Goal: Information Seeking & Learning: Find contact information

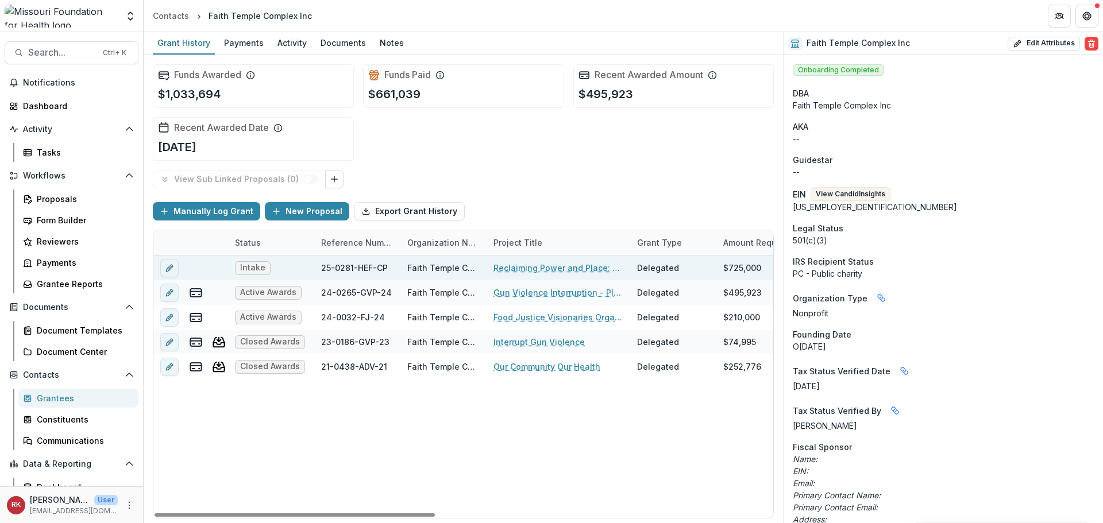
scroll to position [479, 0]
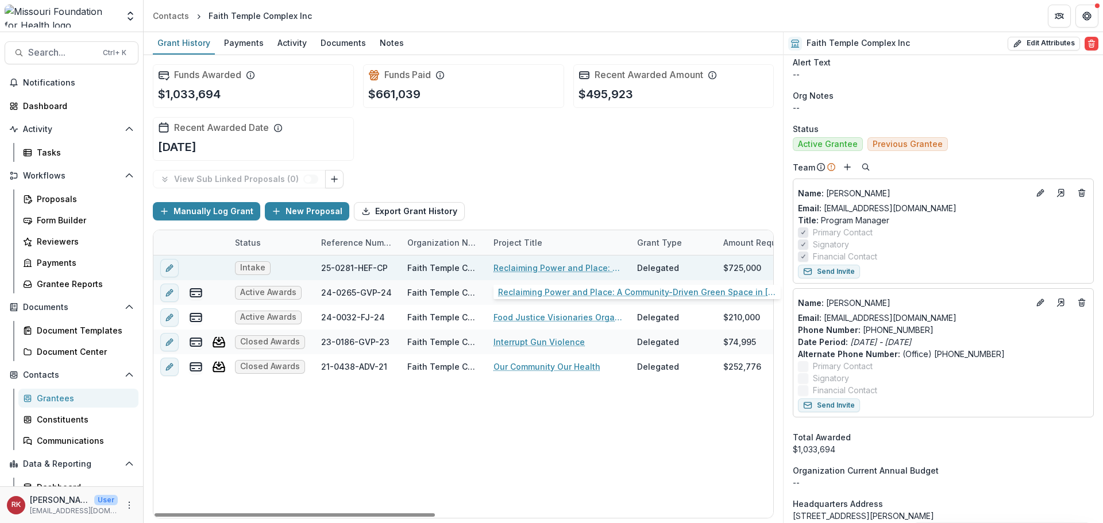
click at [557, 271] on link "Reclaiming Power and Place: A Community-Driven Green Space in [GEOGRAPHIC_DATA]…" at bounding box center [558, 268] width 130 height 12
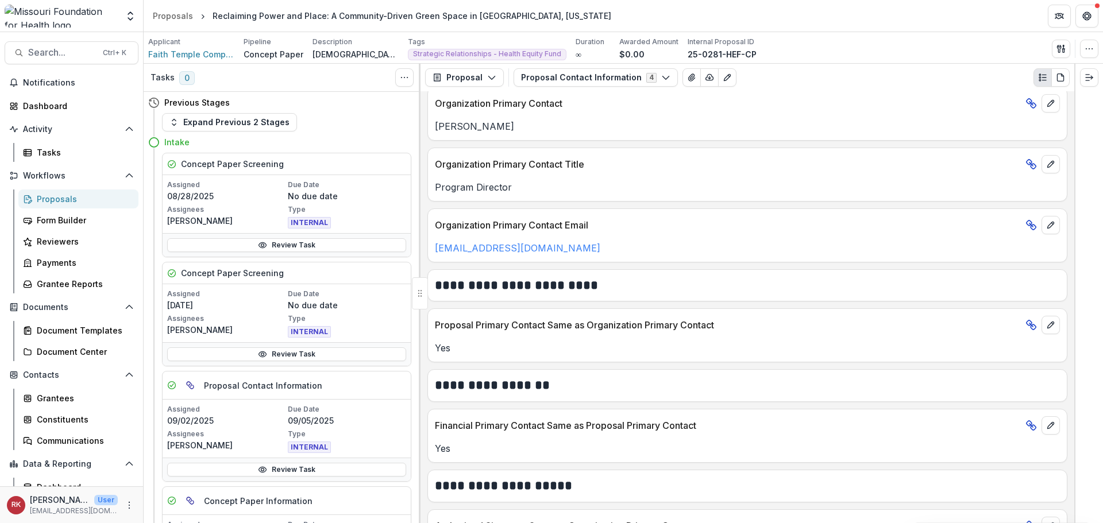
scroll to position [287, 0]
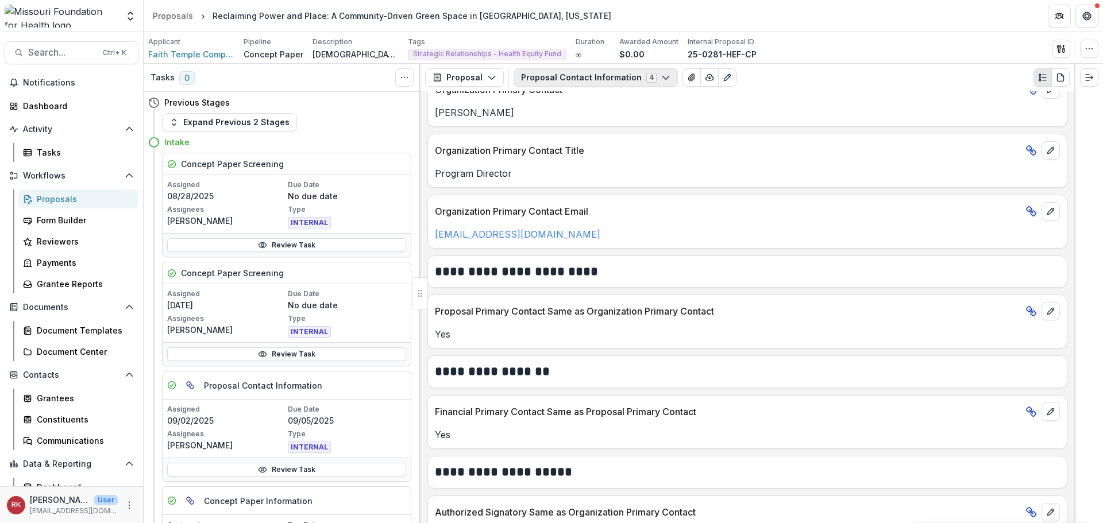
click at [624, 79] on button "Proposal Contact Information 4" at bounding box center [596, 77] width 164 height 18
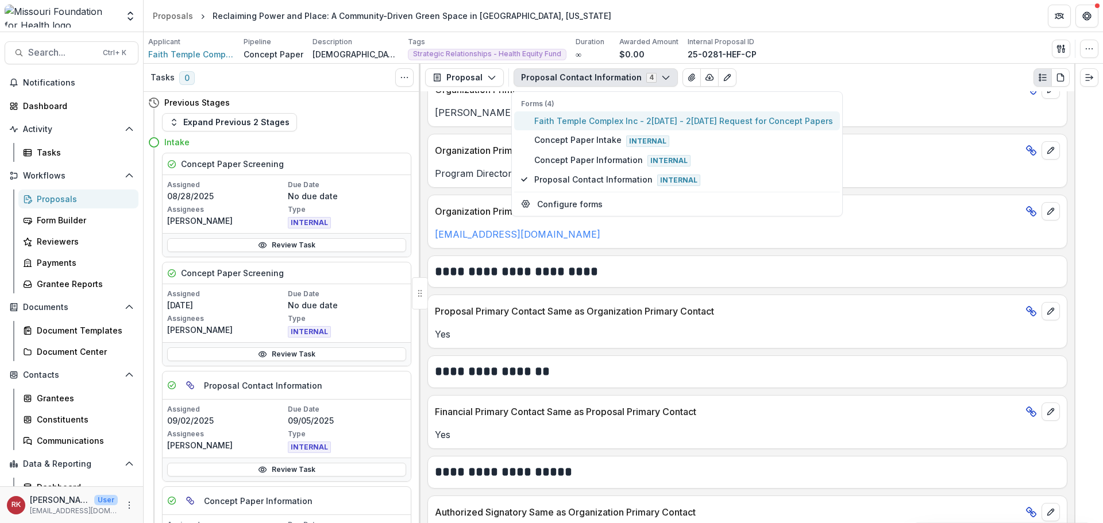
click at [576, 118] on span "Faith Temple Complex Inc - 2[DATE] - 2[DATE] Request for Concept Papers" at bounding box center [683, 121] width 299 height 12
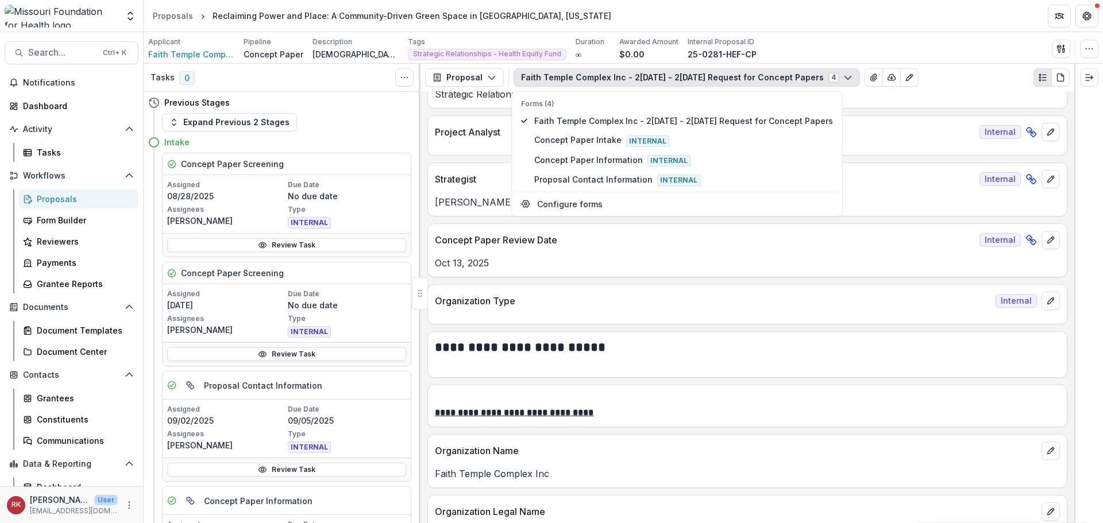
click at [487, 126] on p "Project Analyst" at bounding box center [705, 132] width 540 height 14
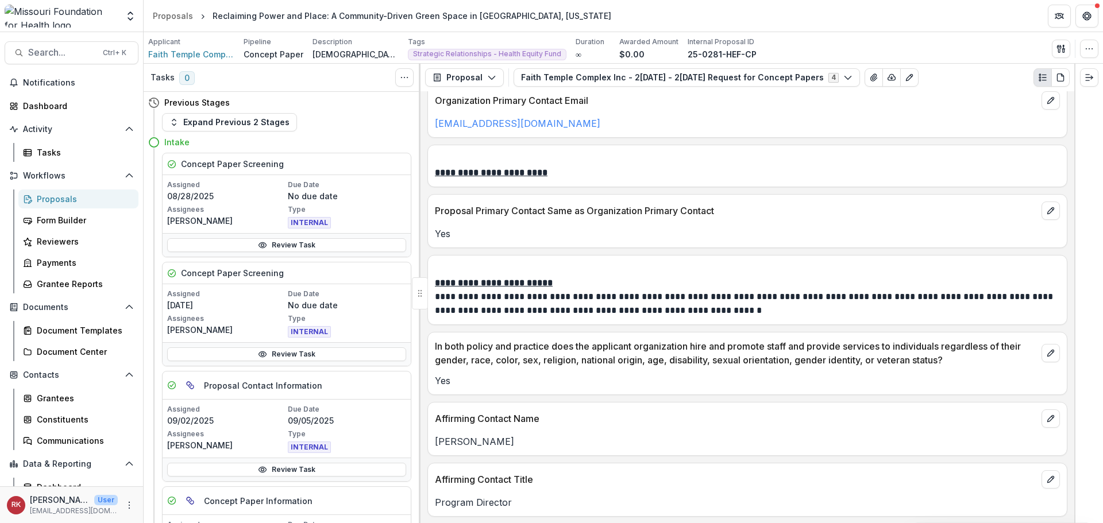
scroll to position [1838, 0]
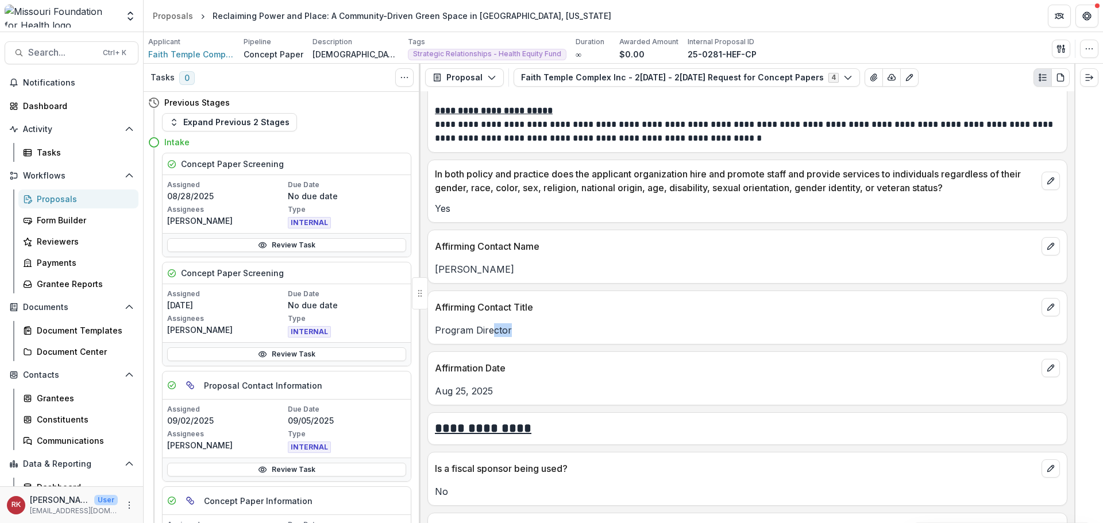
drag, startPoint x: 515, startPoint y: 333, endPoint x: 464, endPoint y: 323, distance: 52.1
click at [464, 323] on div "Program Director" at bounding box center [747, 327] width 639 height 21
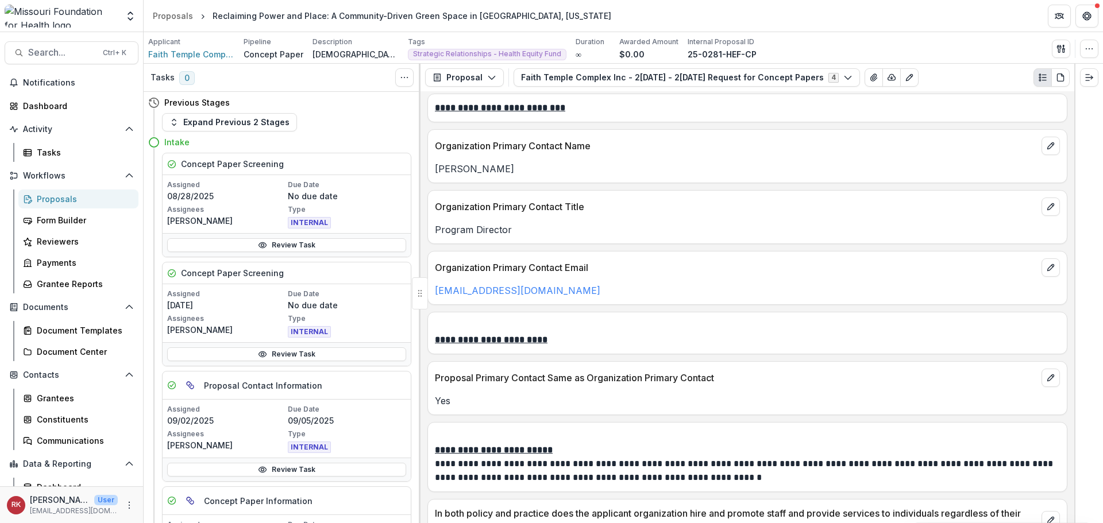
scroll to position [1494, 0]
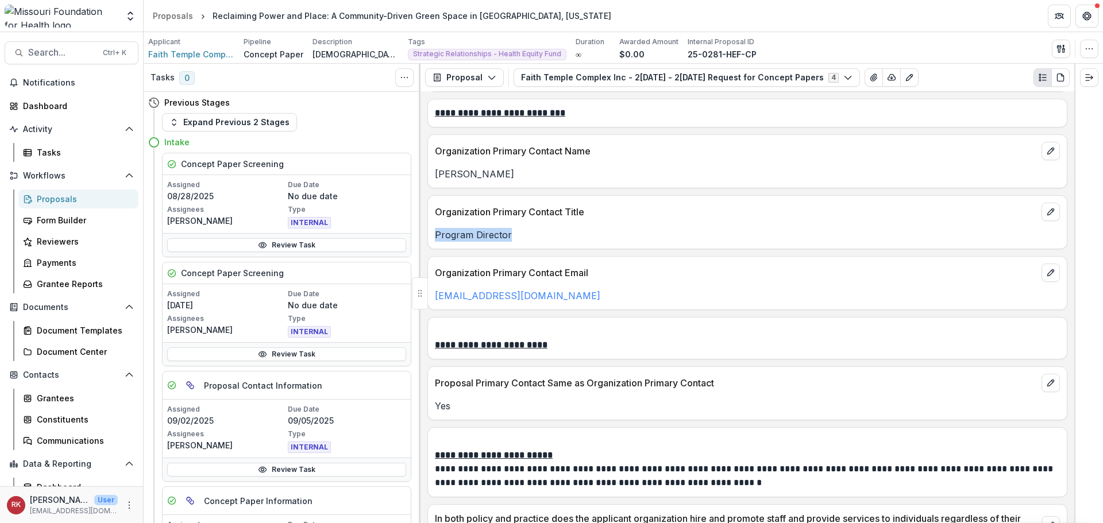
drag, startPoint x: 530, startPoint y: 227, endPoint x: 435, endPoint y: 229, distance: 94.8
click at [435, 229] on div "Program Director" at bounding box center [747, 231] width 639 height 21
copy p "Program Director"
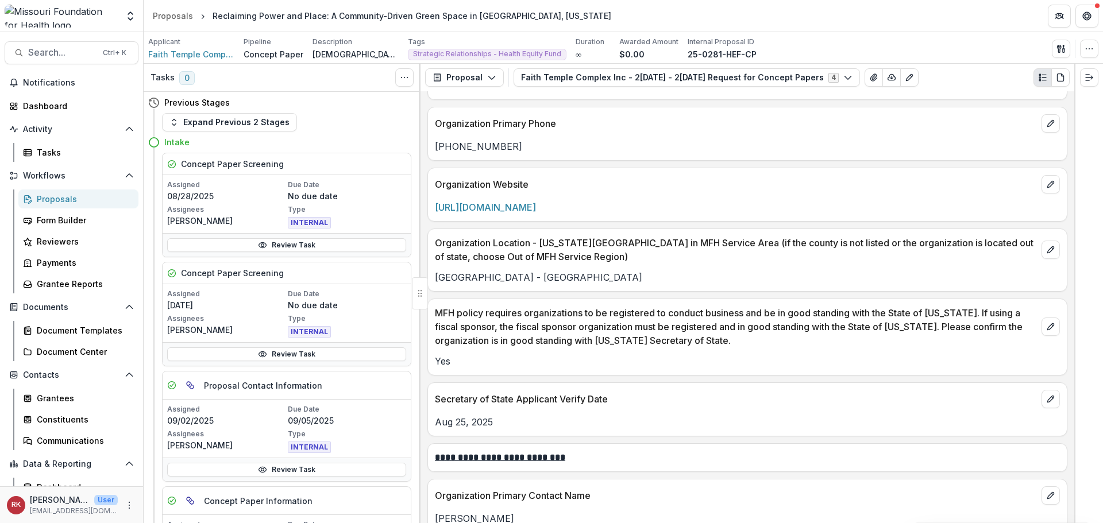
scroll to position [1436, 0]
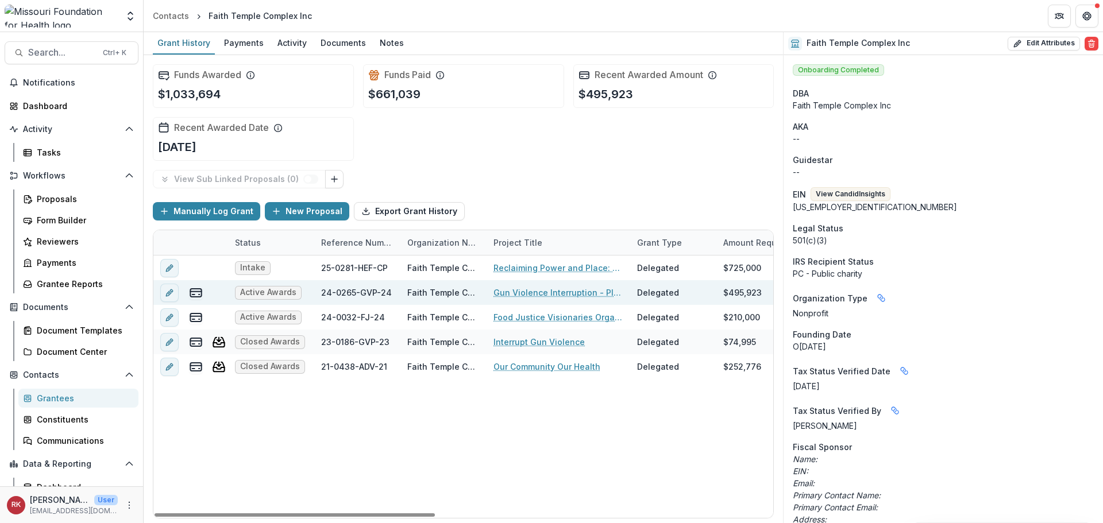
click at [528, 293] on link "Gun Violence Interruption - Planning" at bounding box center [558, 293] width 130 height 12
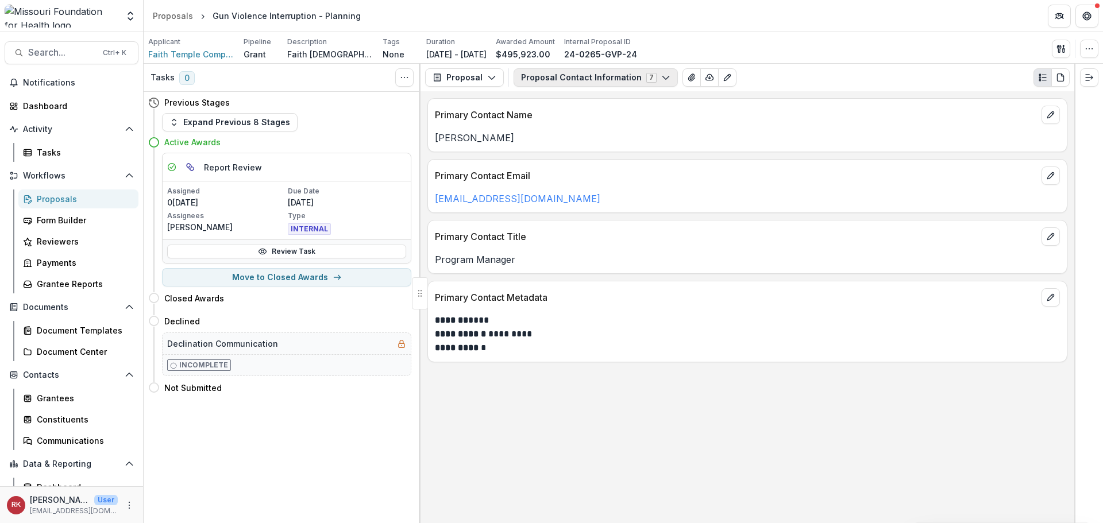
click at [570, 78] on button "Proposal Contact Information 7" at bounding box center [596, 77] width 164 height 18
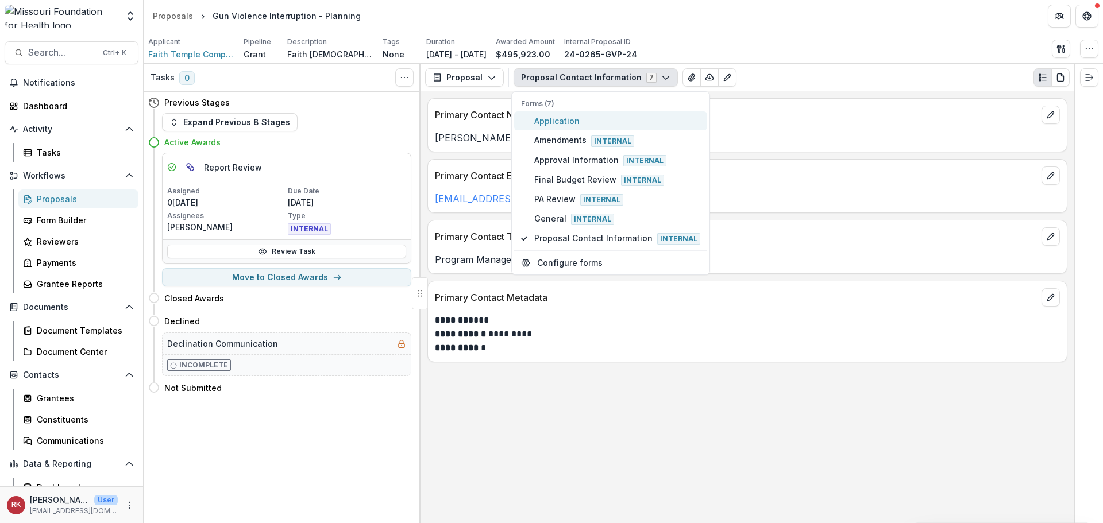
click at [553, 122] on span "Application" at bounding box center [617, 121] width 166 height 12
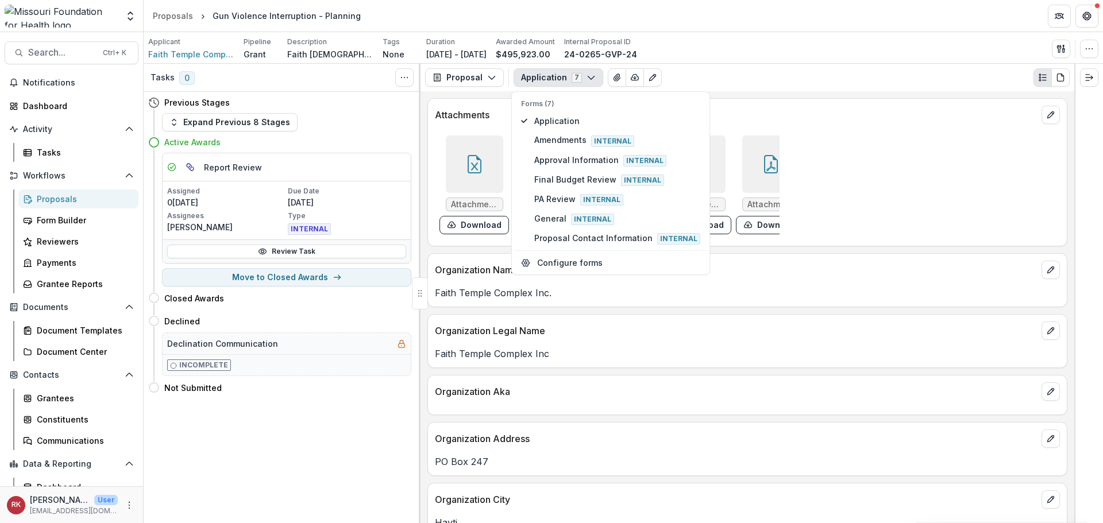
click at [491, 325] on div "Organization Legal Name" at bounding box center [747, 327] width 639 height 25
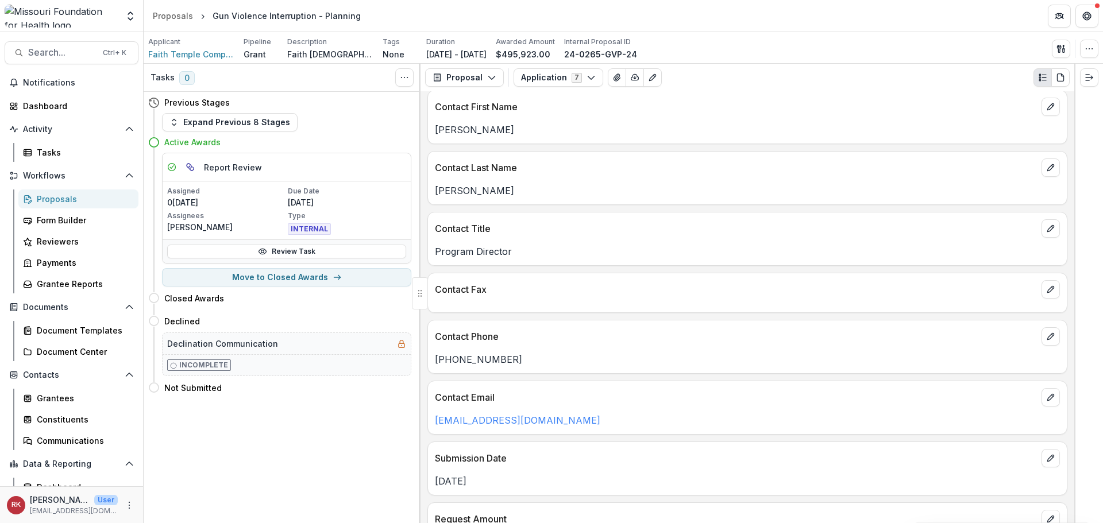
scroll to position [977, 0]
click at [82, 52] on span "Search..." at bounding box center [62, 52] width 68 height 11
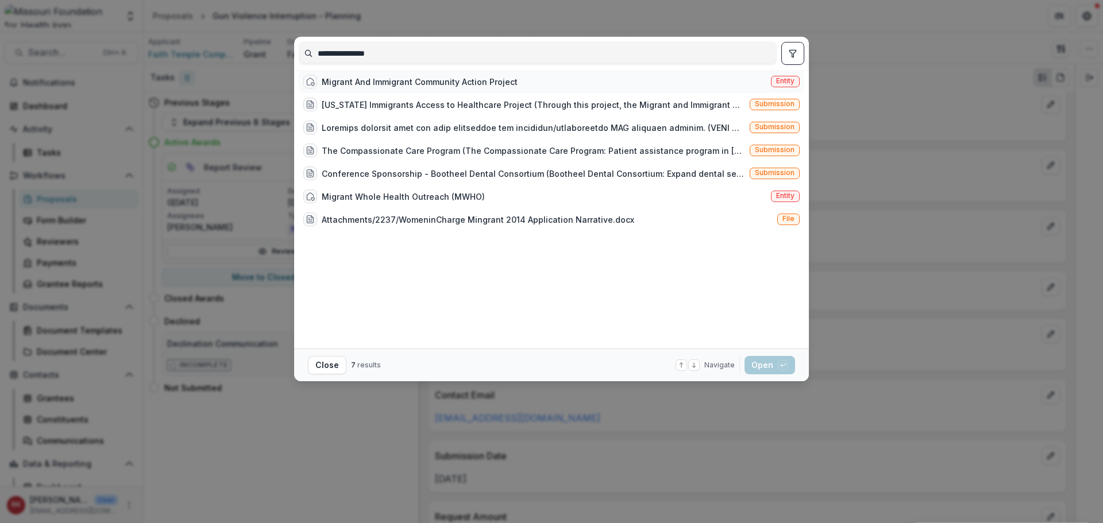
type input "**********"
click at [534, 88] on div "Migrant And Immigrant Community Action Project Entity" at bounding box center [552, 81] width 506 height 23
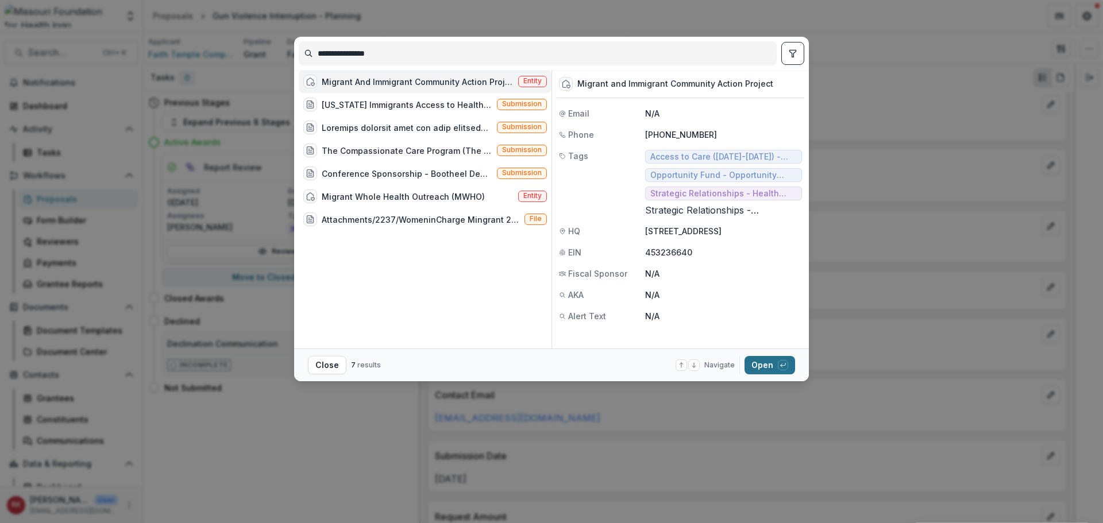
click at [758, 357] on button "Open with enter key" at bounding box center [770, 365] width 51 height 18
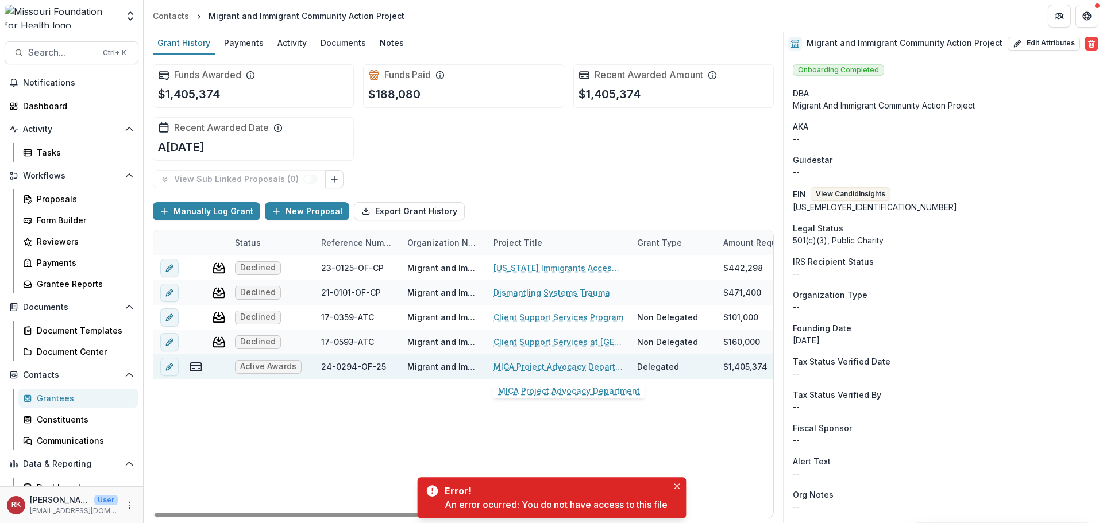
click at [520, 369] on link "MICA Project Advocacy Department" at bounding box center [558, 367] width 130 height 12
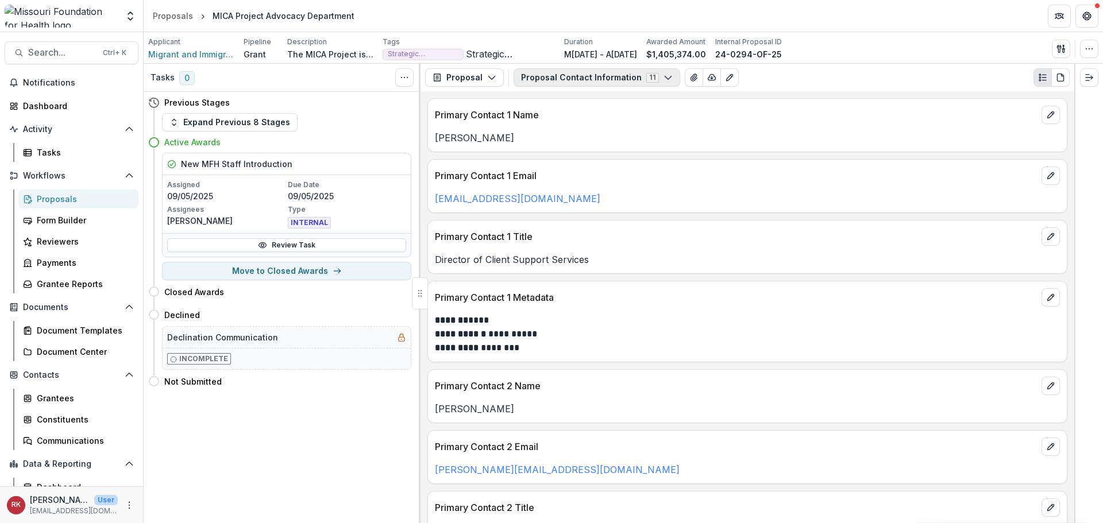
click at [568, 75] on button "Proposal Contact Information 11" at bounding box center [597, 77] width 167 height 18
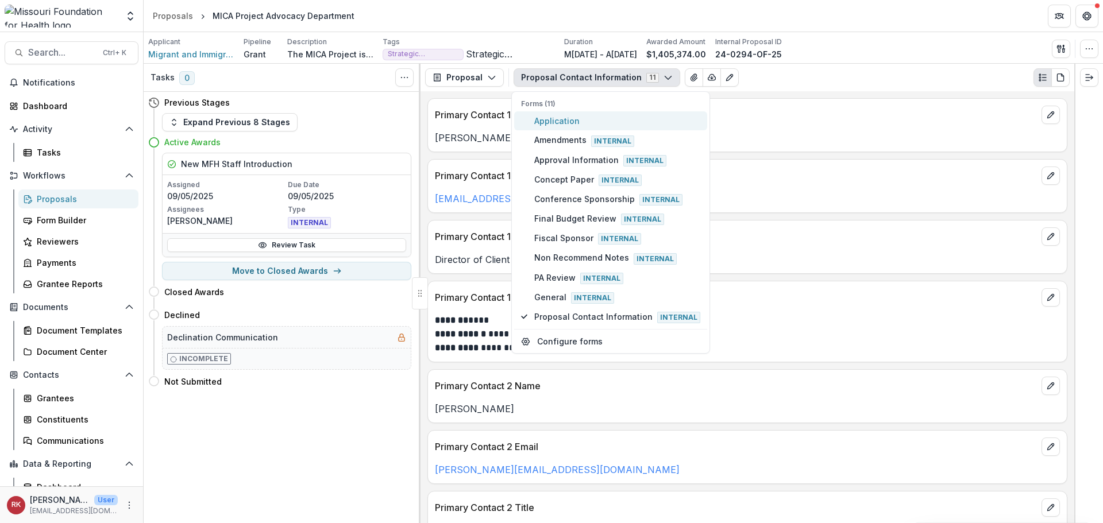
click at [560, 119] on span "Application" at bounding box center [617, 121] width 166 height 12
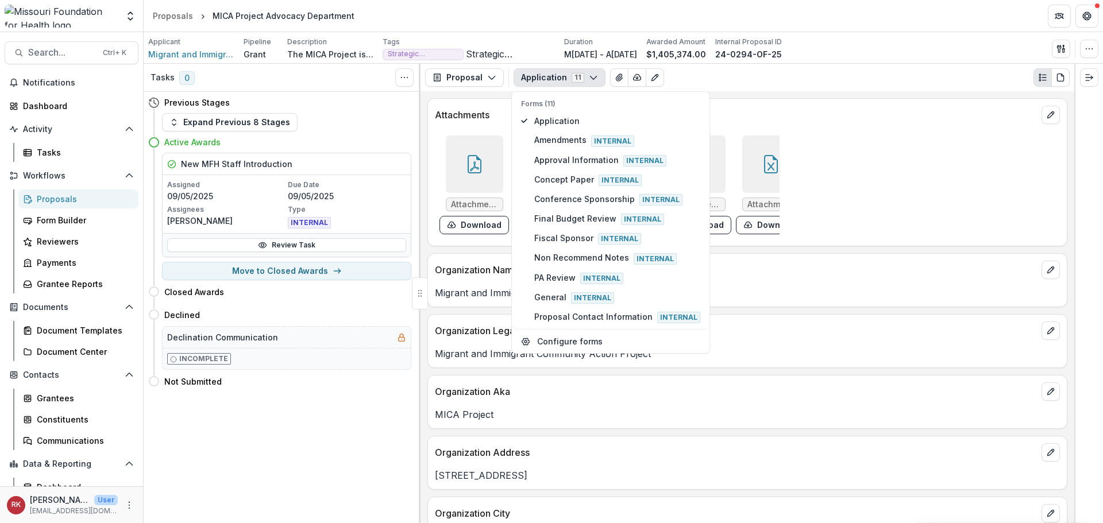
click at [453, 325] on div "Organization Legal Name" at bounding box center [747, 327] width 639 height 25
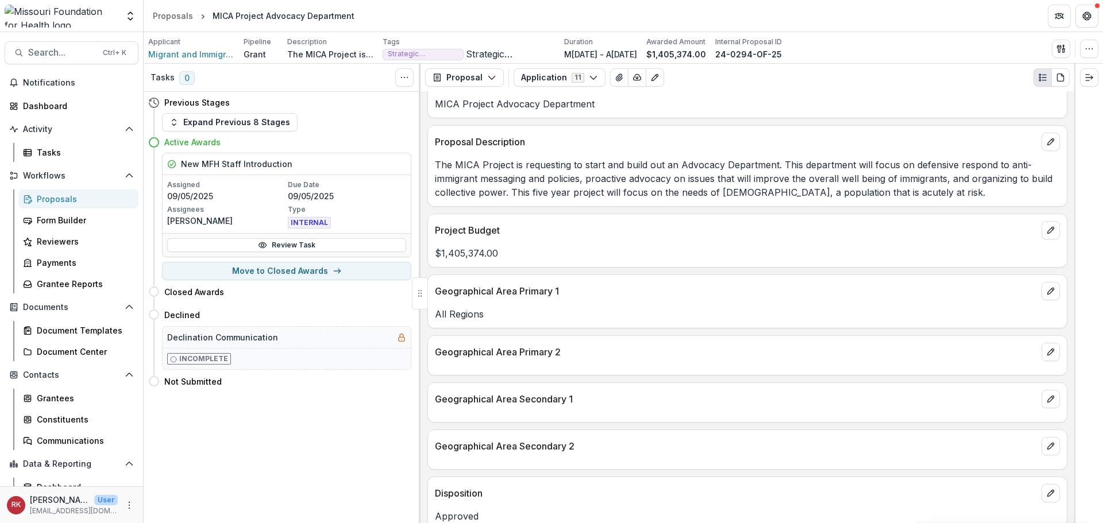
scroll to position [1352, 0]
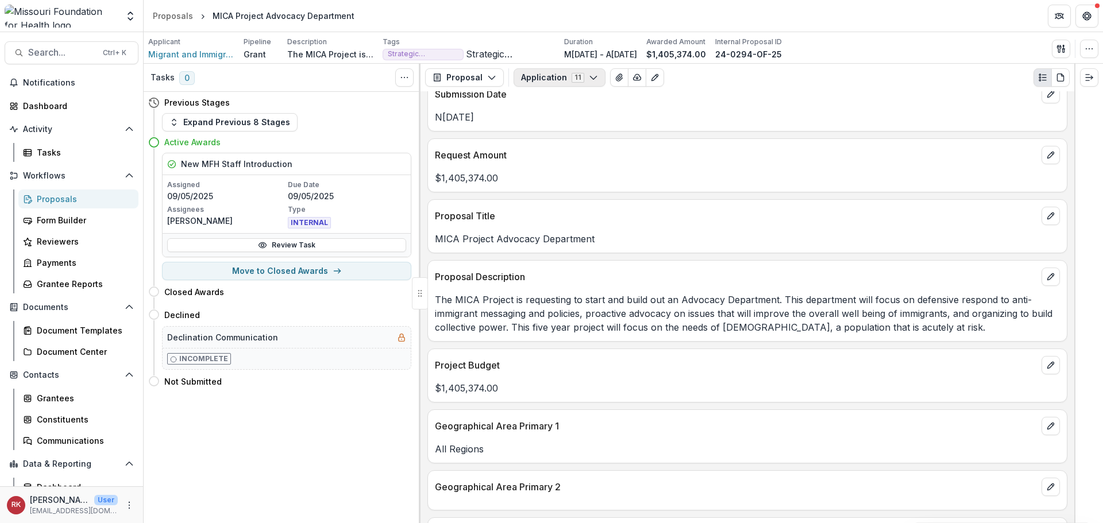
click at [558, 78] on button "Application 11" at bounding box center [560, 77] width 92 height 18
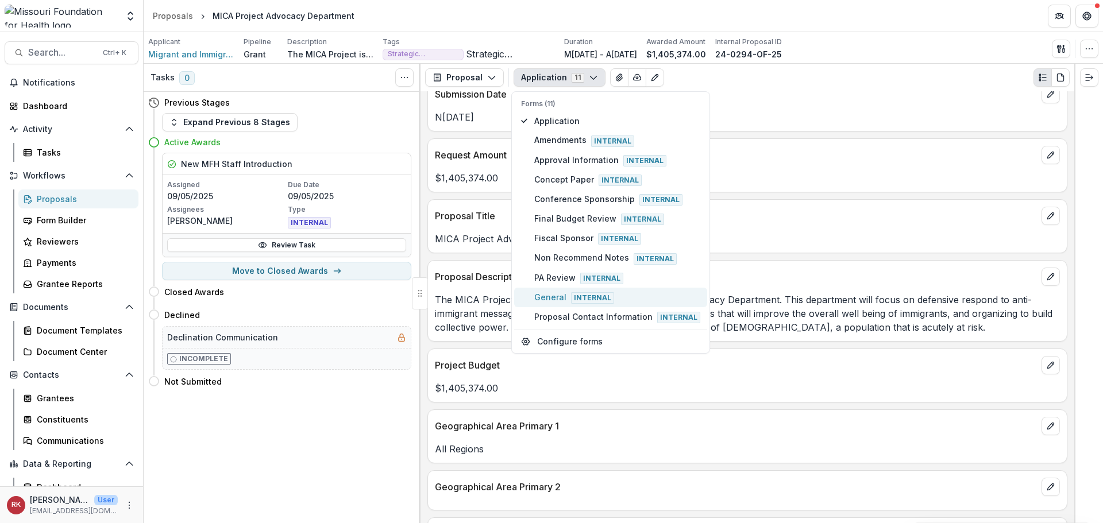
click at [558, 300] on span "General Internal" at bounding box center [617, 297] width 166 height 13
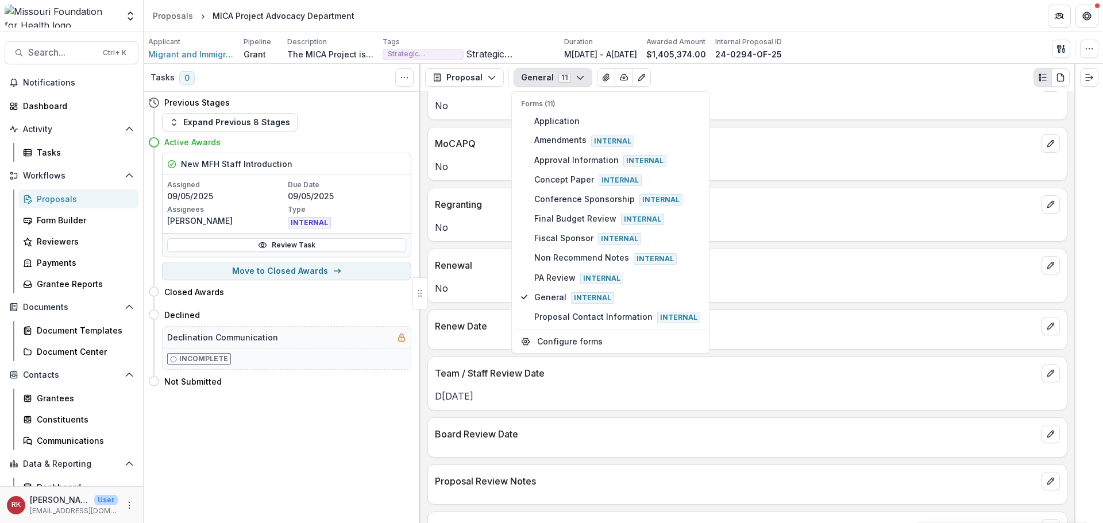
click at [468, 274] on div "Renewal" at bounding box center [747, 261] width 639 height 25
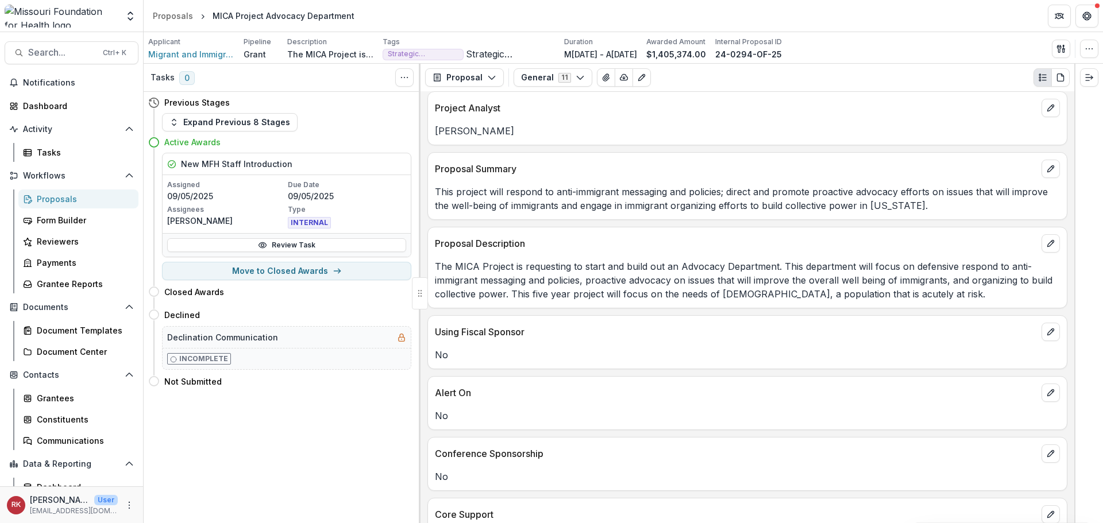
scroll to position [862, 0]
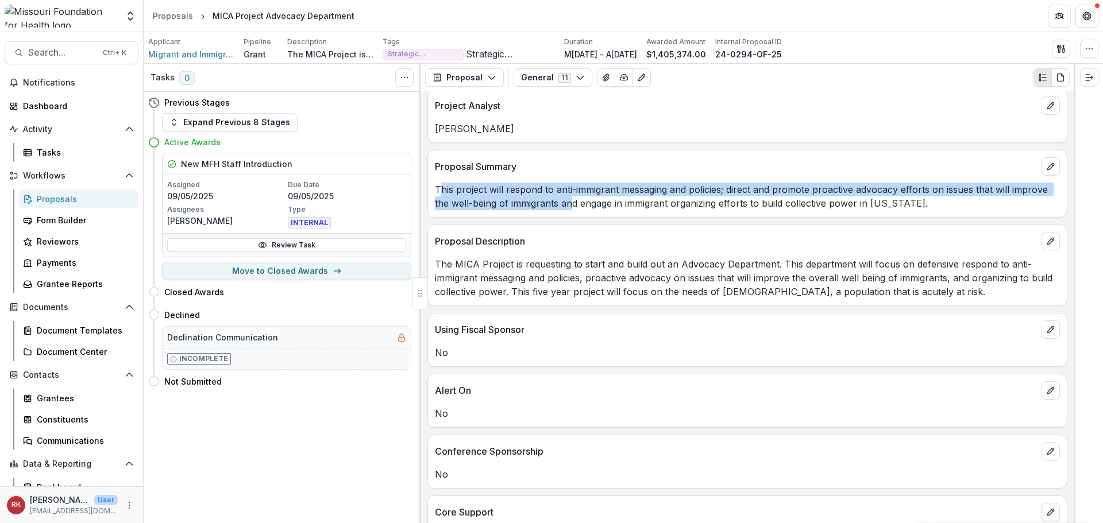
drag, startPoint x: 443, startPoint y: 182, endPoint x: 572, endPoint y: 211, distance: 132.0
click at [572, 210] on div "This project will respond to anti-immigrant messaging and policies; direct and …" at bounding box center [747, 193] width 639 height 34
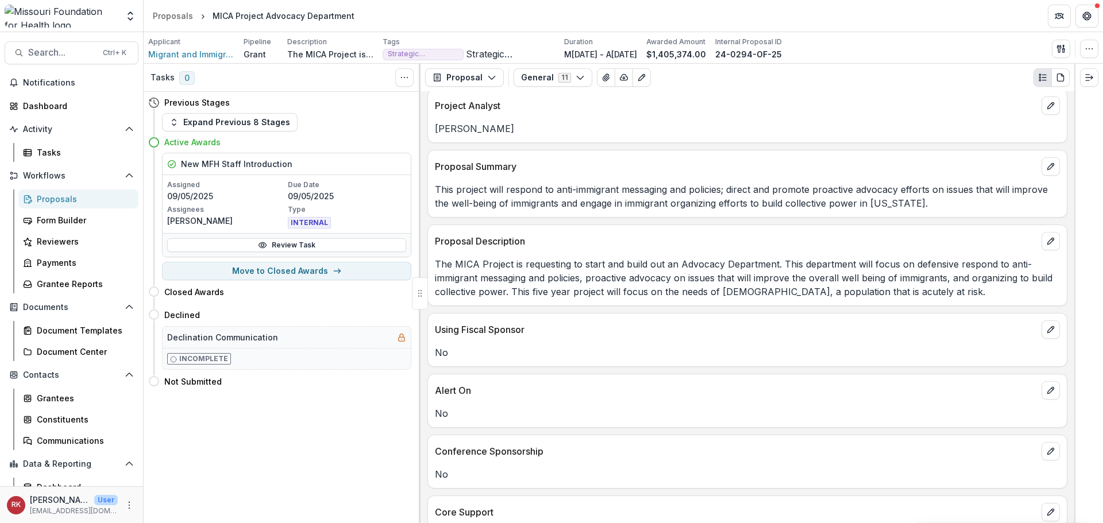
click at [599, 199] on p "This project will respond to anti-immigrant messaging and policies; direct and …" at bounding box center [747, 197] width 625 height 28
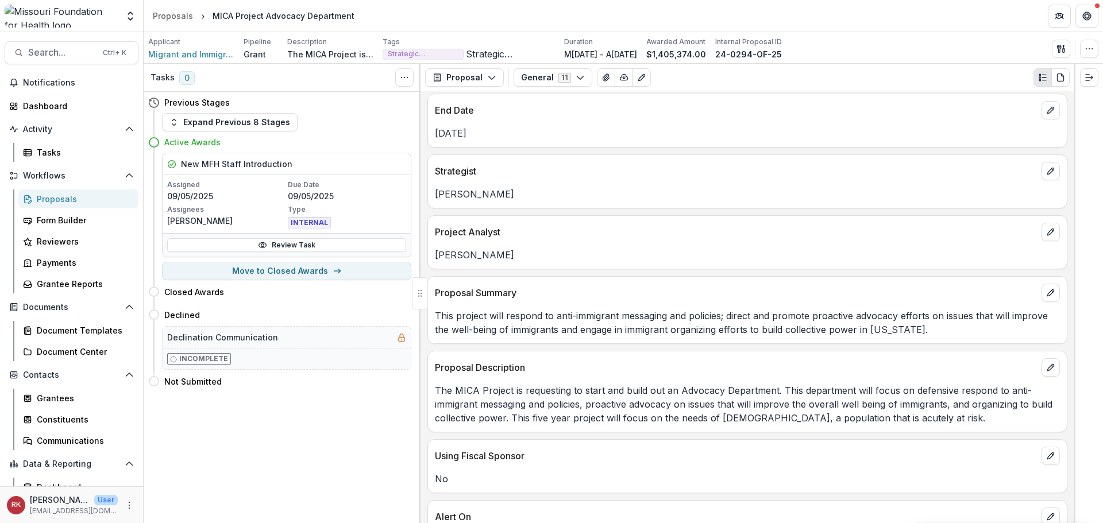
scroll to position [755, 0]
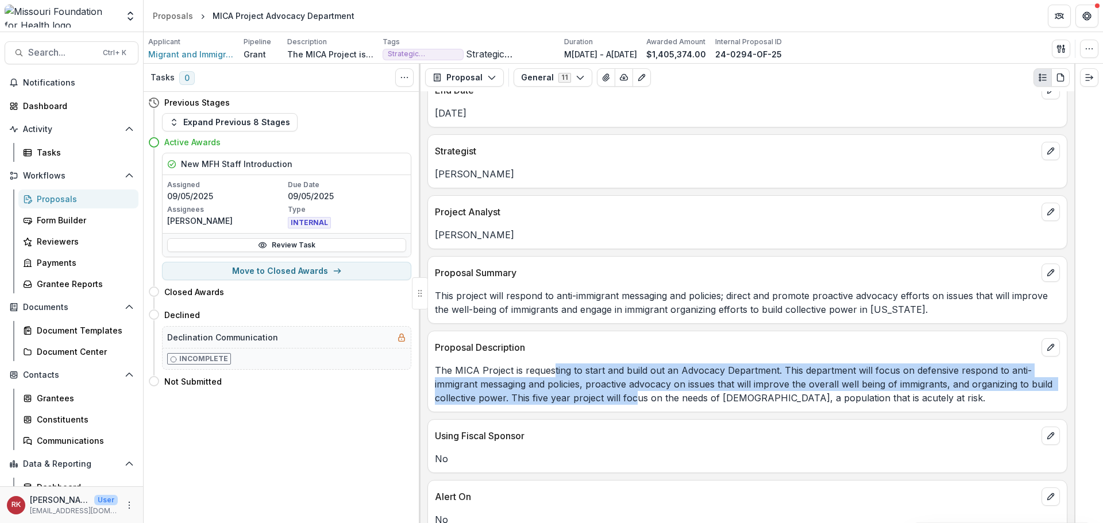
drag, startPoint x: 552, startPoint y: 372, endPoint x: 646, endPoint y: 402, distance: 98.7
click at [645, 402] on p "The MICA Project is requesting to start and build out an Advocacy Department. T…" at bounding box center [747, 384] width 625 height 41
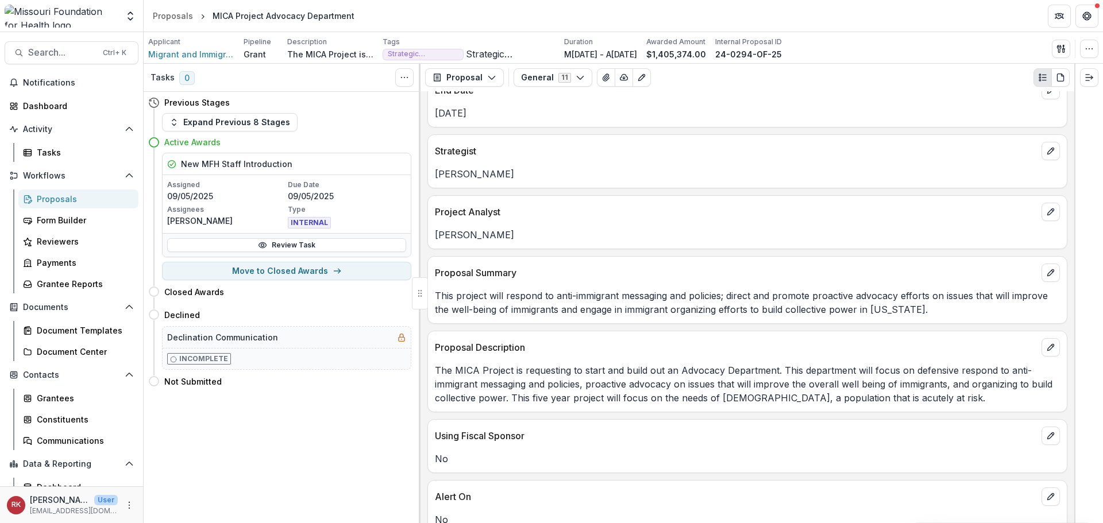
click at [669, 398] on p "The MICA Project is requesting to start and build out an Advocacy Department. T…" at bounding box center [747, 384] width 625 height 41
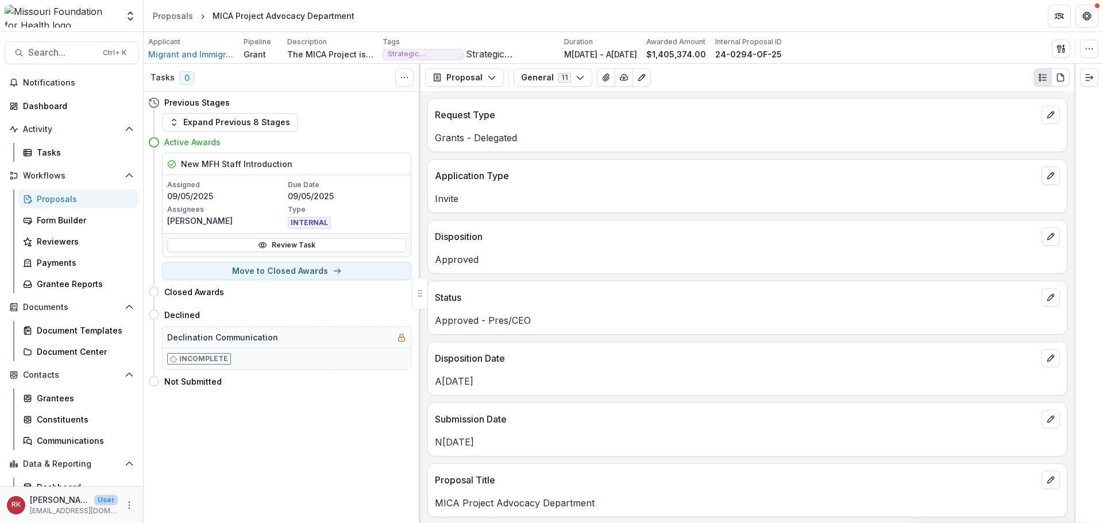
scroll to position [0, 0]
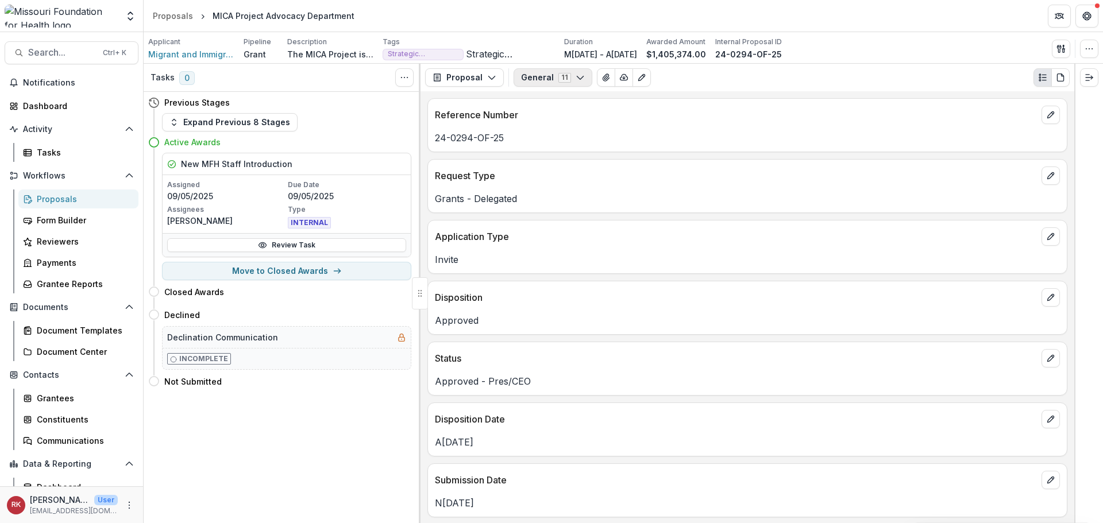
click at [520, 79] on button "General 11" at bounding box center [553, 77] width 79 height 18
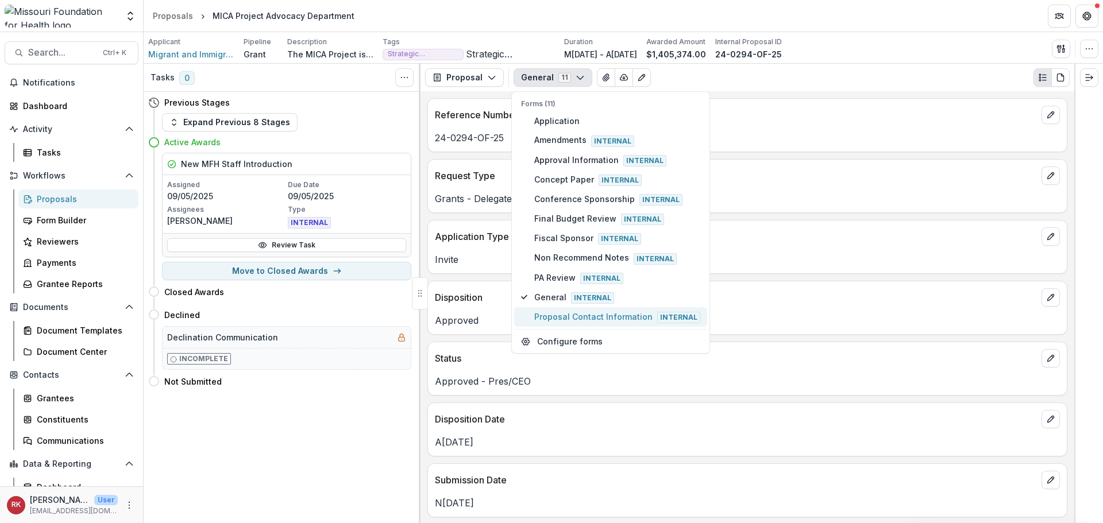
click at [562, 316] on span "Proposal Contact Information Internal" at bounding box center [617, 317] width 166 height 13
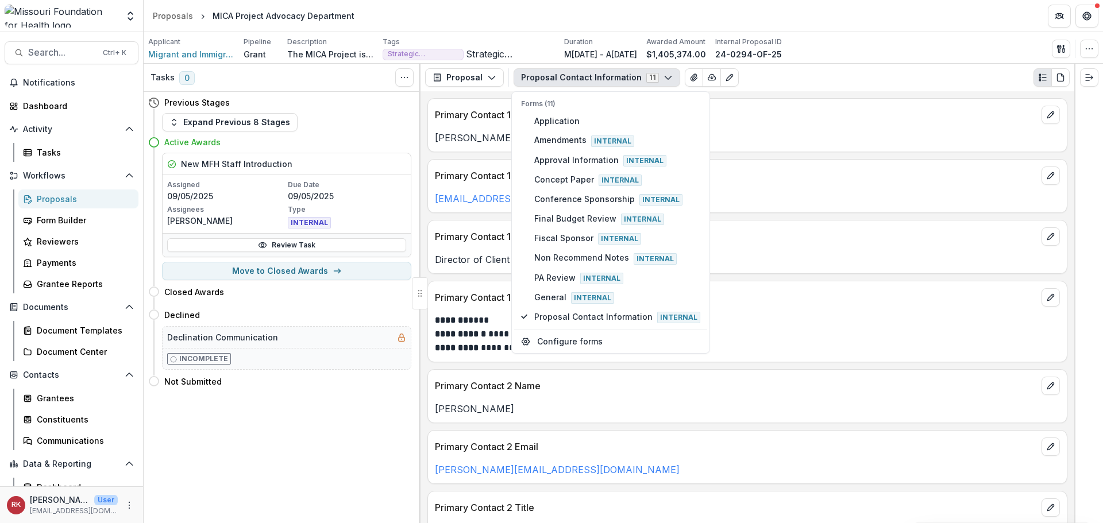
click at [458, 137] on p "[PERSON_NAME]" at bounding box center [747, 138] width 625 height 14
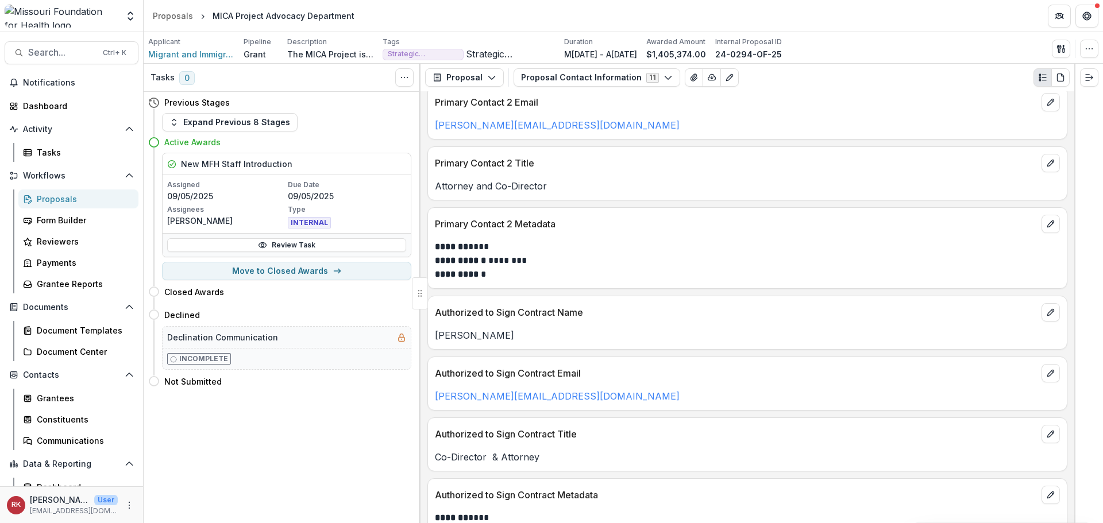
scroll to position [389, 0]
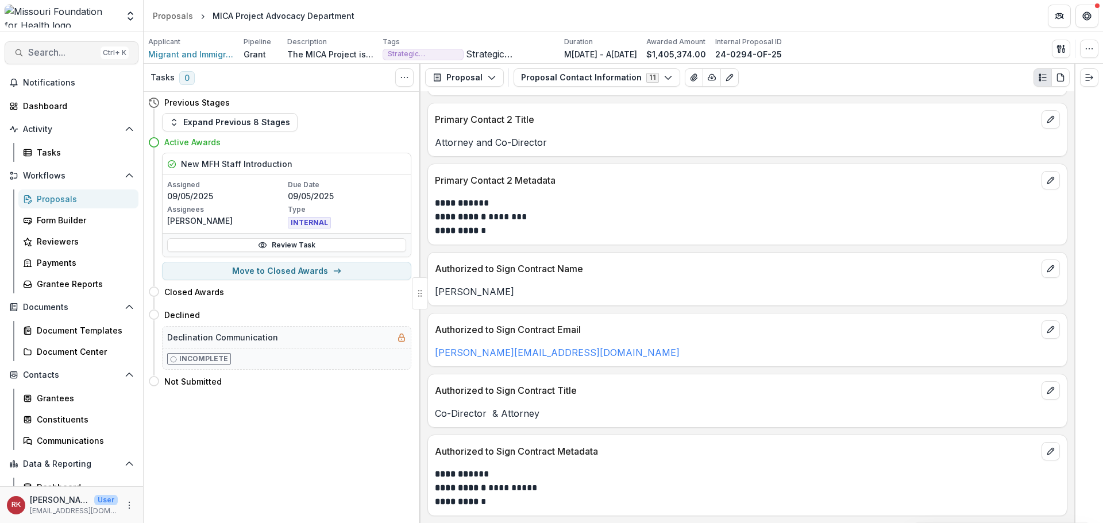
click at [68, 49] on span "Search..." at bounding box center [62, 52] width 68 height 11
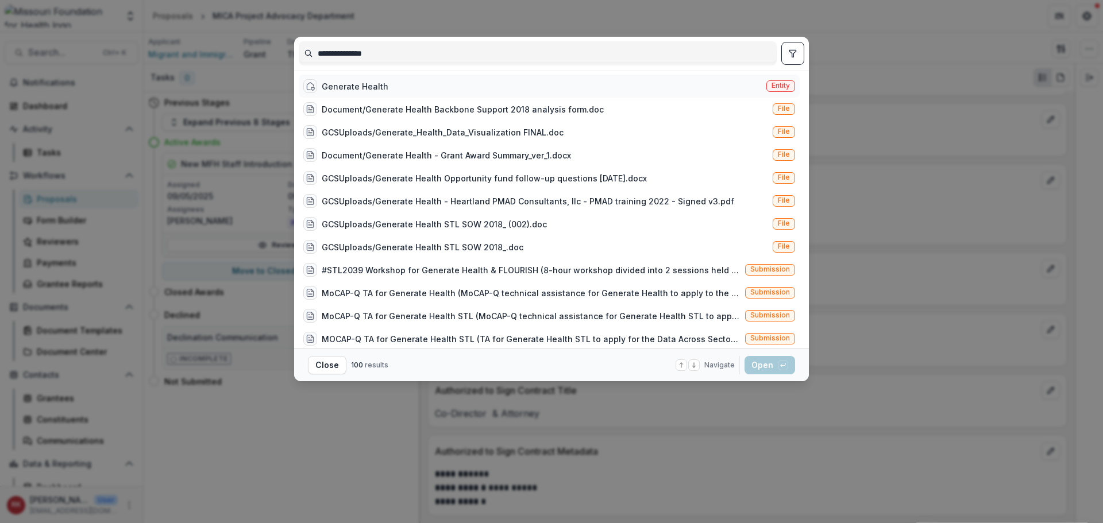
type input "**********"
click at [416, 91] on div "Generate Health Entity" at bounding box center [549, 86] width 501 height 23
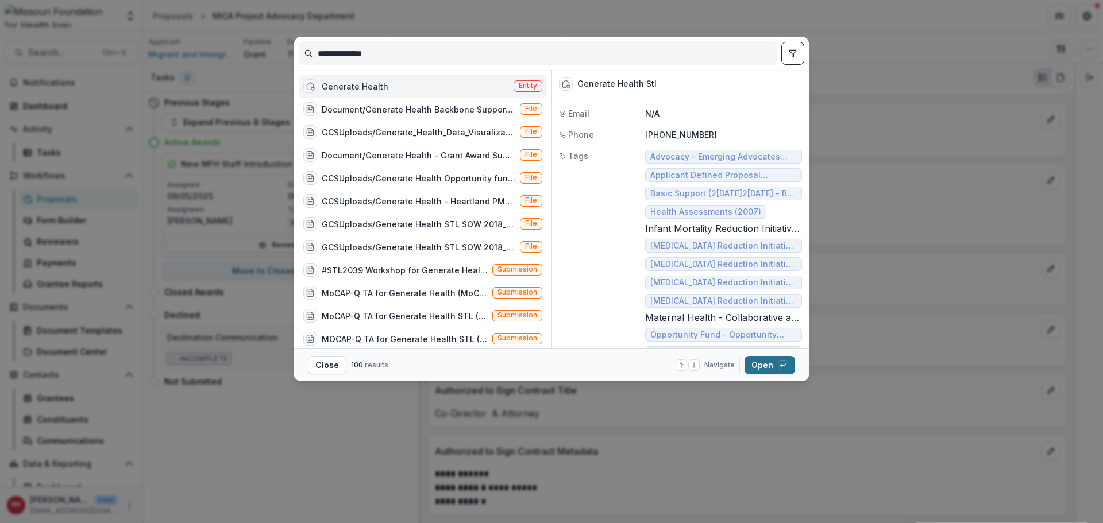
click at [762, 372] on button "Open with enter key" at bounding box center [770, 365] width 51 height 18
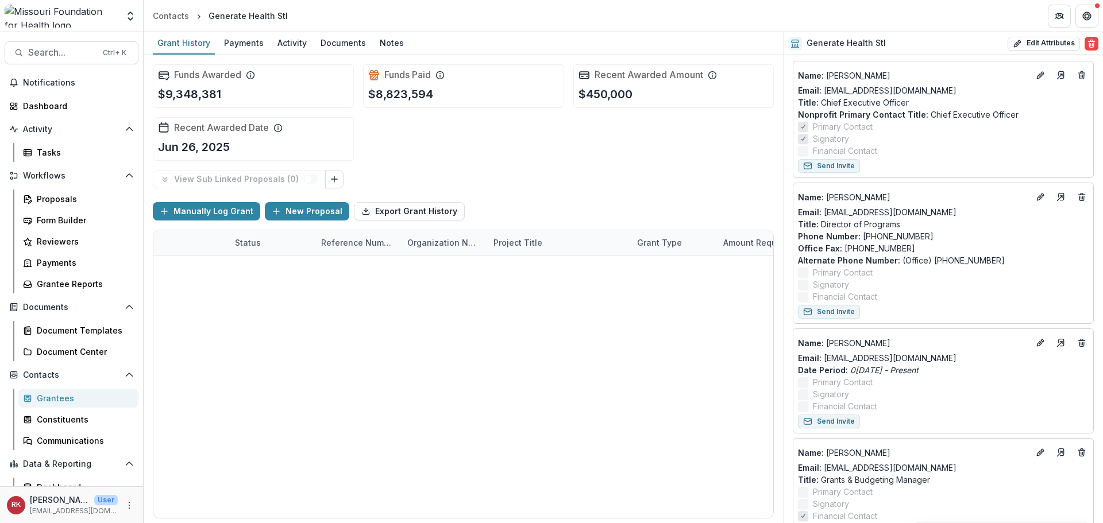
scroll to position [402, 0]
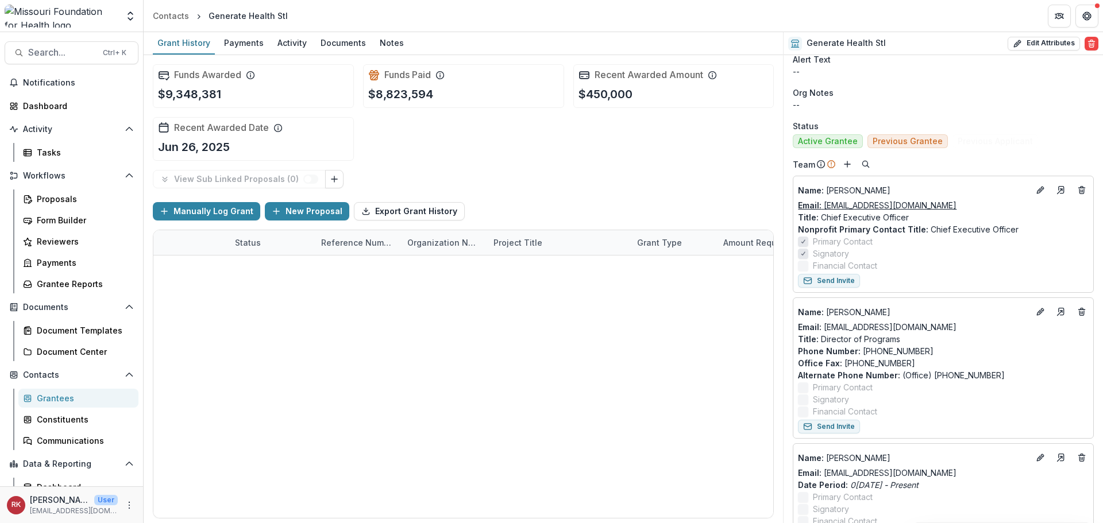
drag, startPoint x: 986, startPoint y: 206, endPoint x: 824, endPoint y: 210, distance: 162.1
click at [824, 210] on div "Email: [EMAIL_ADDRESS][DOMAIN_NAME]" at bounding box center [943, 205] width 291 height 12
click at [693, 183] on div "View Sub Linked Proposals ( 0 )" at bounding box center [463, 179] width 621 height 18
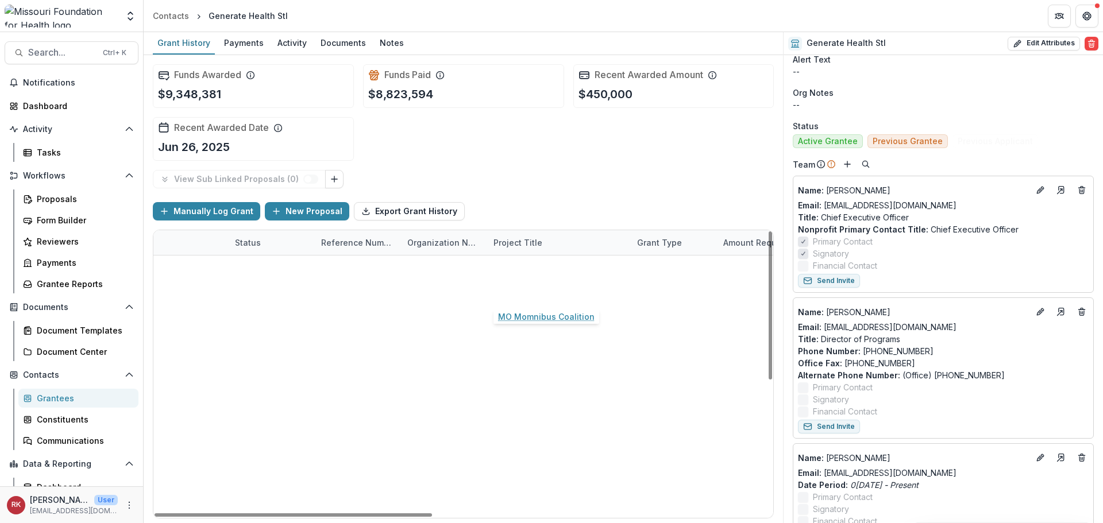
click at [520, 295] on link "MO Momnibus Coalition" at bounding box center [541, 293] width 97 height 12
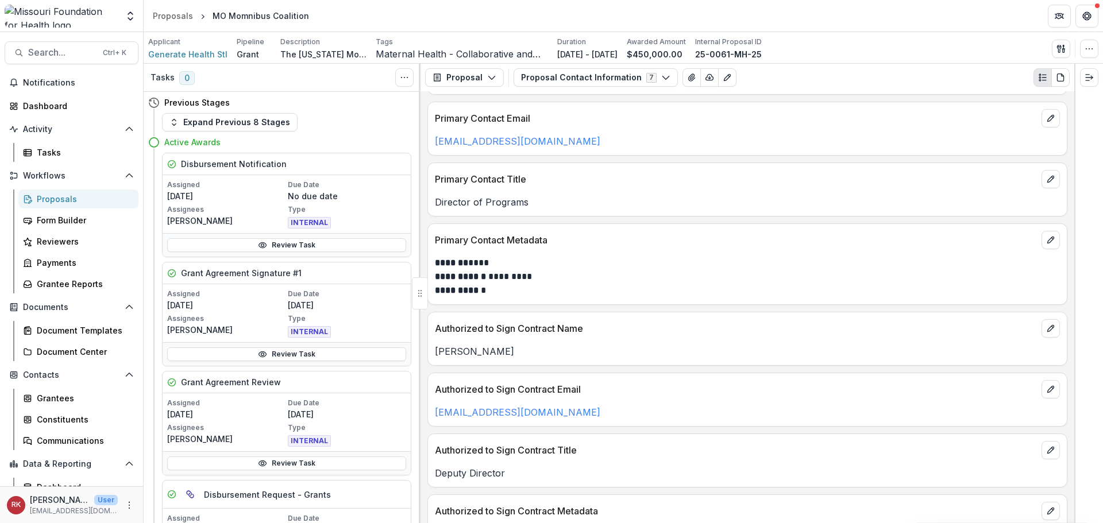
scroll to position [118, 0]
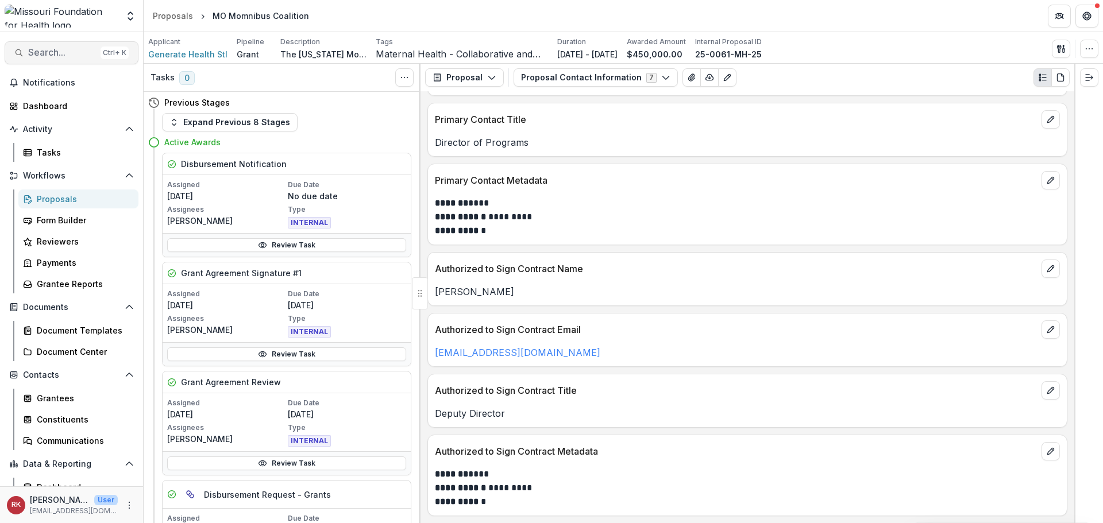
click at [86, 57] on span "Search..." at bounding box center [62, 52] width 68 height 11
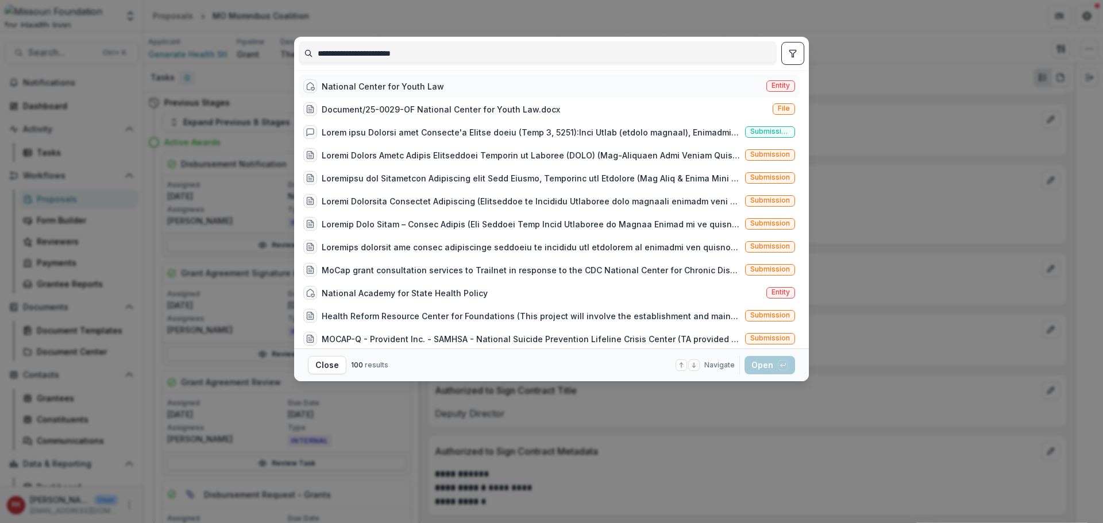
type input "**********"
click at [350, 84] on div "National Center for Youth Law" at bounding box center [383, 86] width 122 height 12
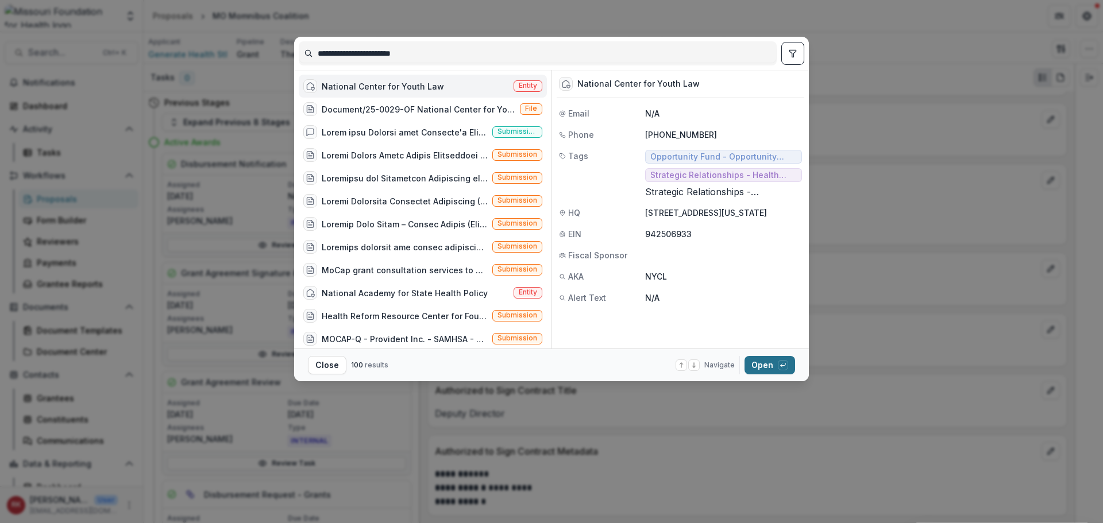
click at [751, 364] on button "Open with enter key" at bounding box center [770, 365] width 51 height 18
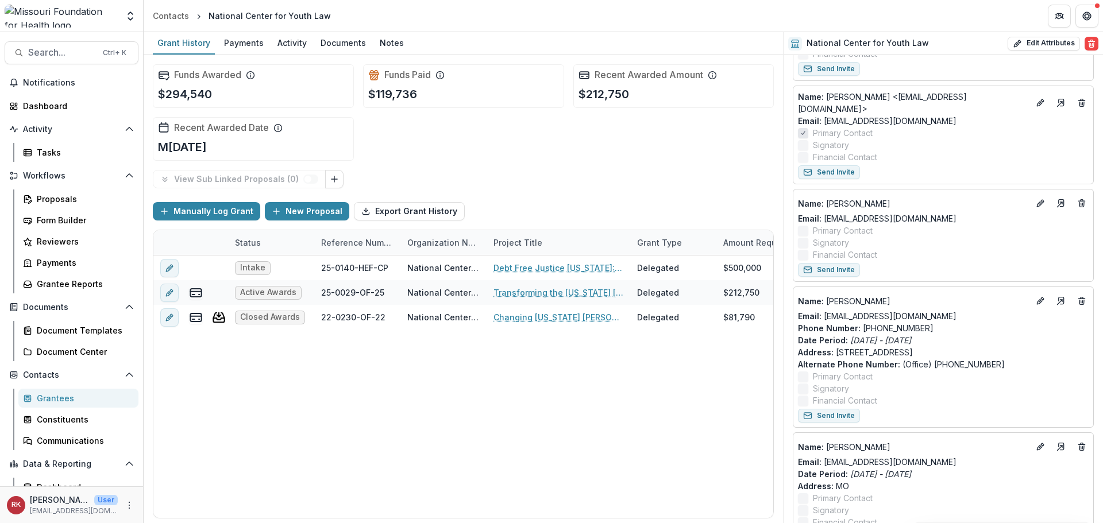
scroll to position [804, 0]
click at [35, 56] on span "Search..." at bounding box center [62, 52] width 68 height 11
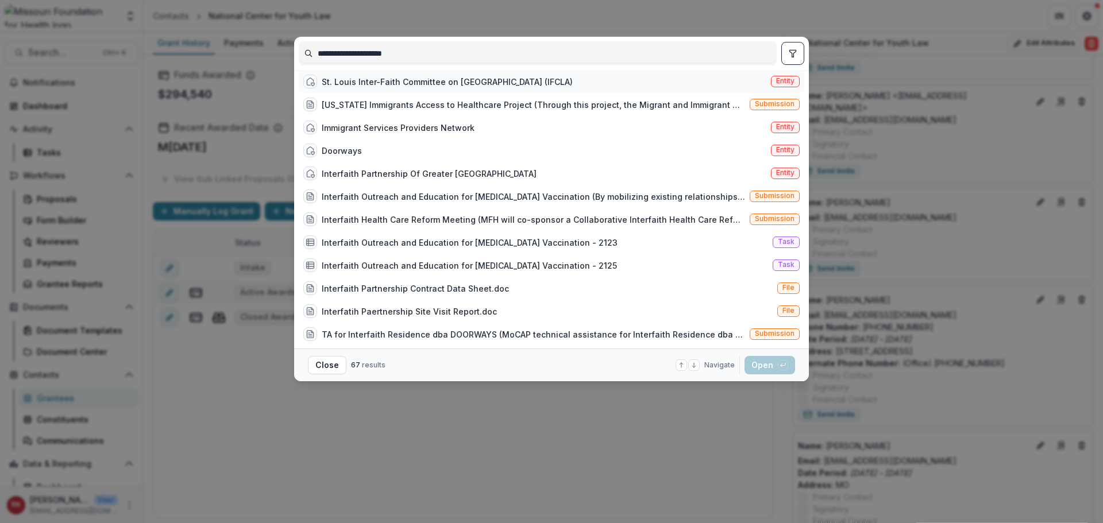
type input "**********"
click at [466, 82] on div "St. Louis Inter-Faith Committee on [GEOGRAPHIC_DATA] (IFCLA)" at bounding box center [447, 82] width 251 height 12
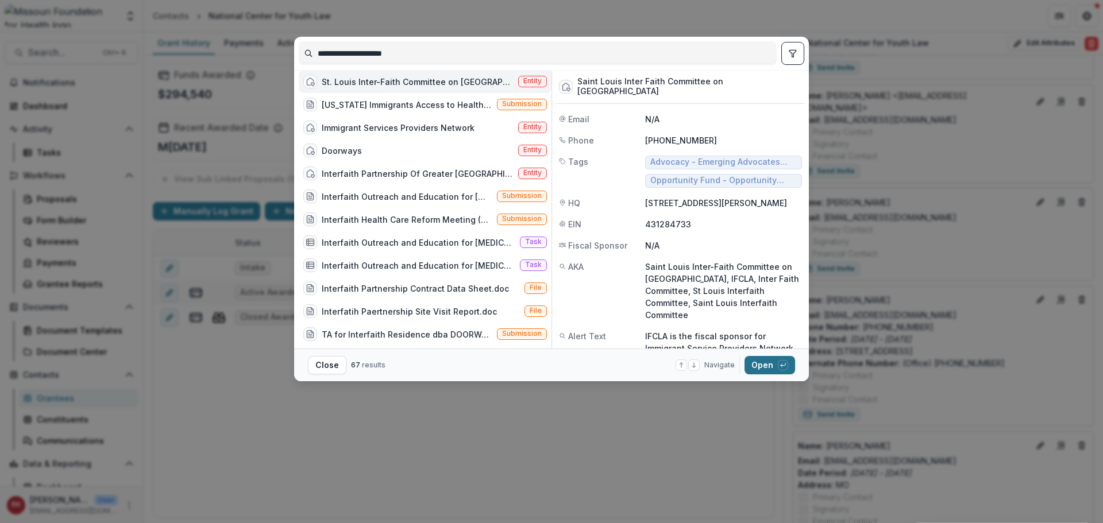
click at [753, 365] on button "Open with enter key" at bounding box center [770, 365] width 51 height 18
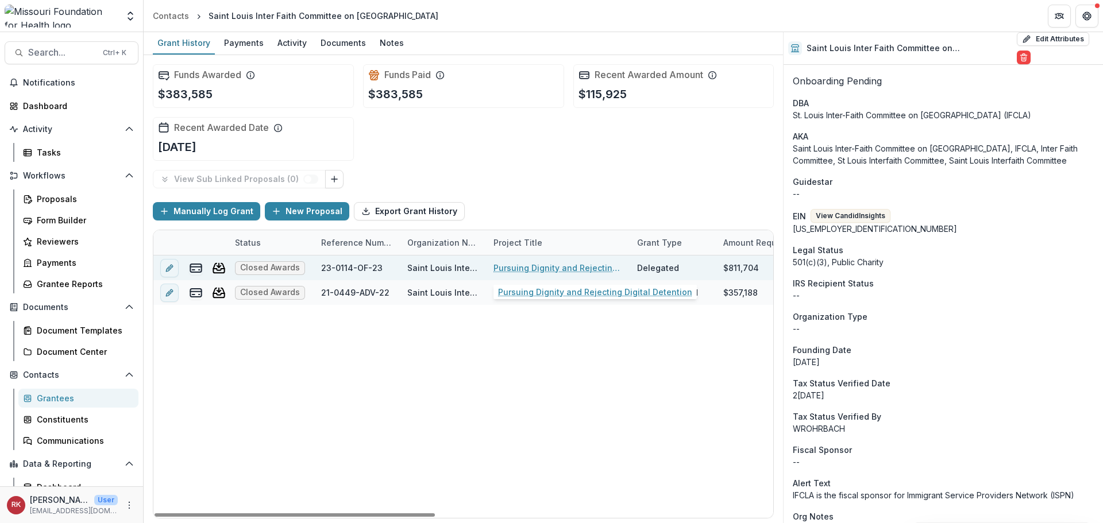
click at [549, 267] on link "Pursuing Dignity and Rejecting Digital Detention" at bounding box center [558, 268] width 130 height 12
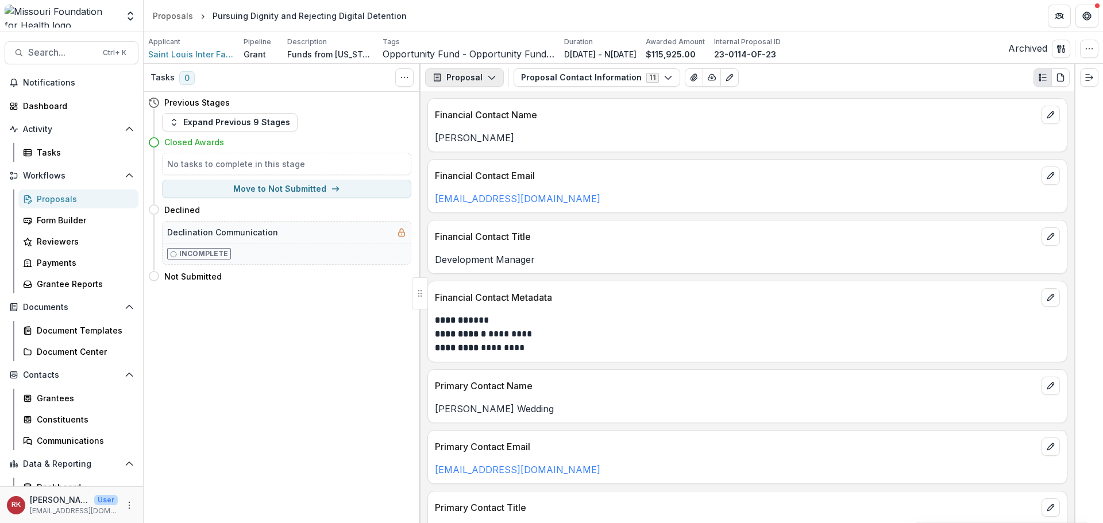
click at [477, 82] on button "Proposal" at bounding box center [464, 77] width 79 height 18
click at [475, 126] on div "Payments" at bounding box center [500, 123] width 105 height 12
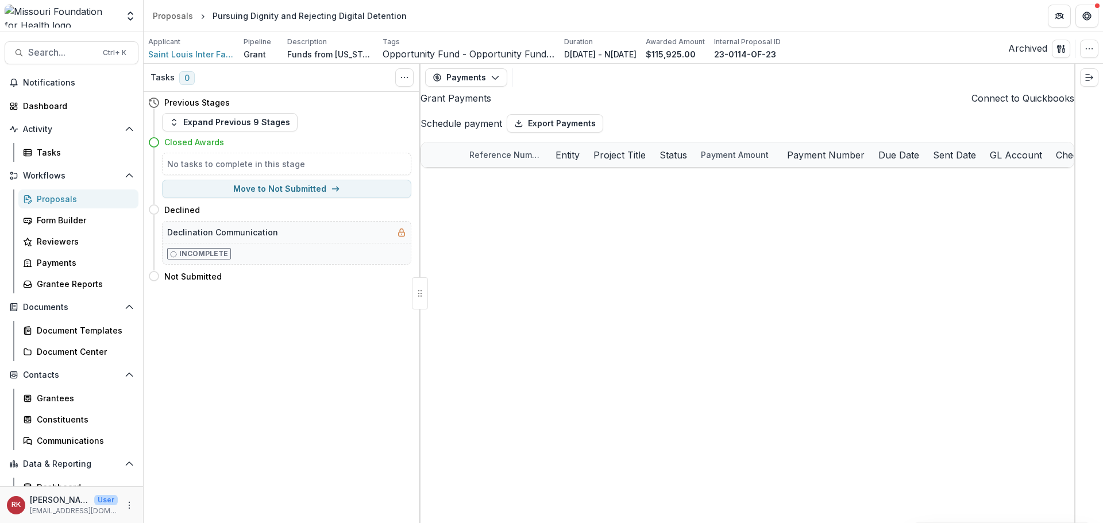
select select "*********"
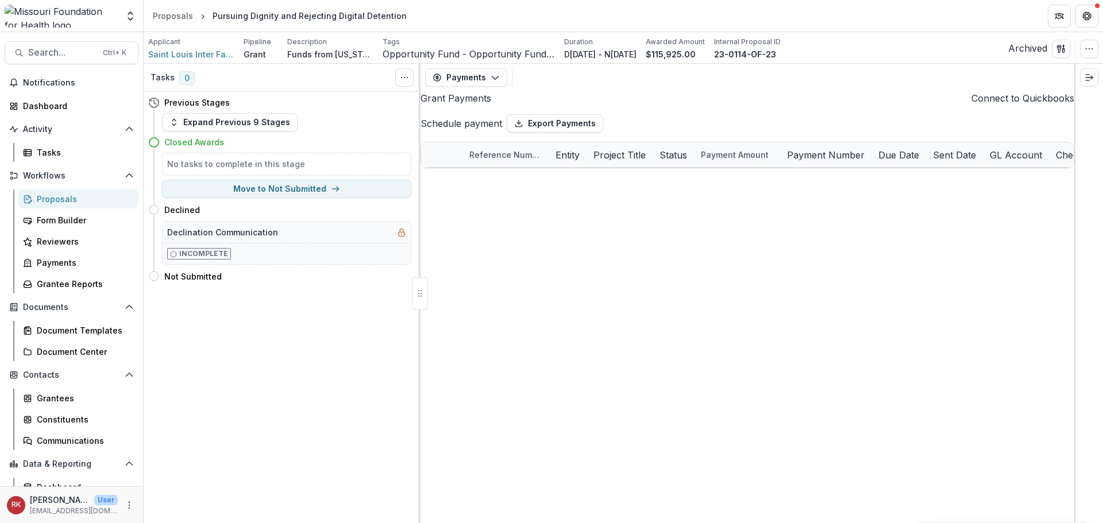
select select "*********"
select select "****"
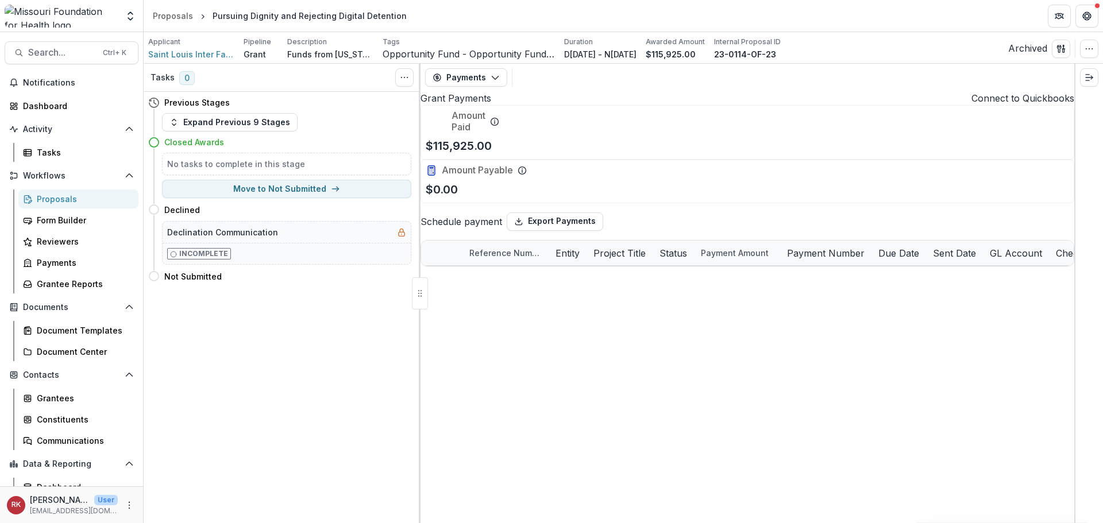
select select "*********"
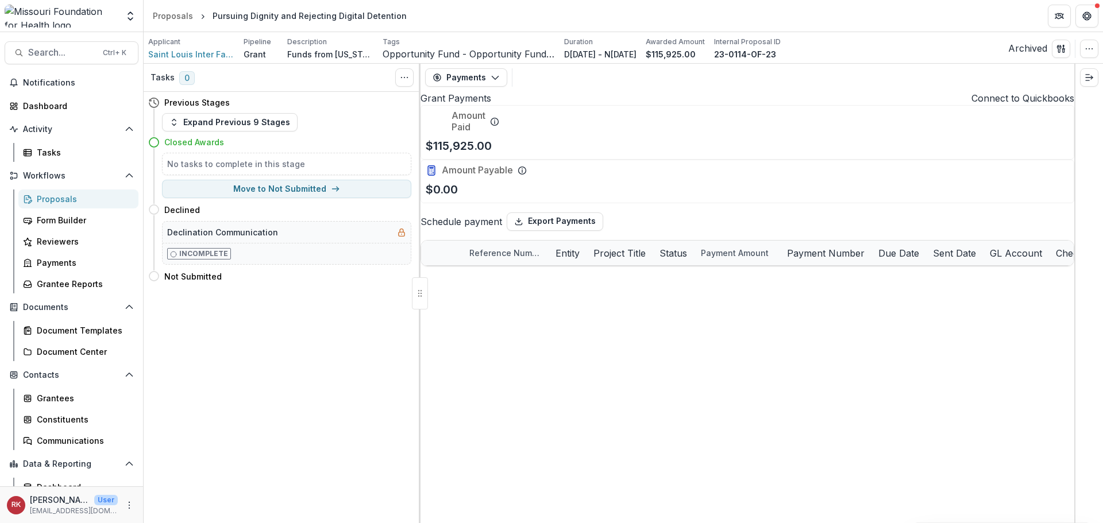
select select "*********"
select select "****"
select select "*********"
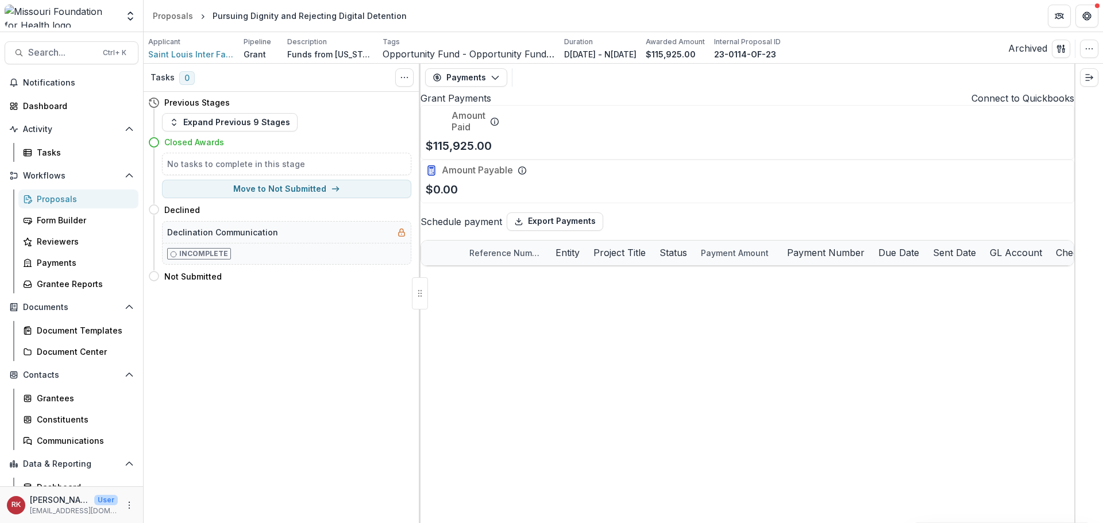
select select "*********"
select select "****"
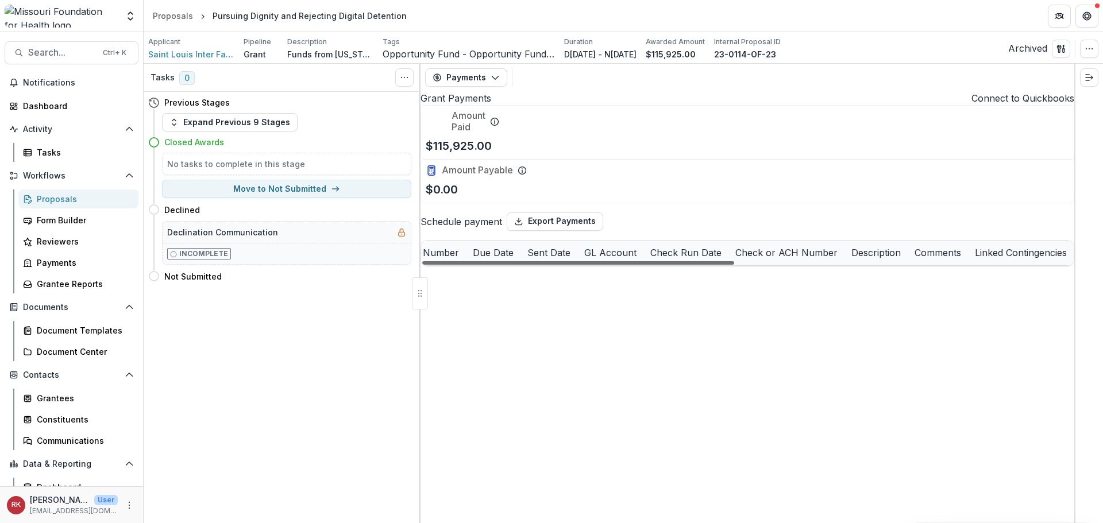
scroll to position [0, 544]
drag, startPoint x: 705, startPoint y: 509, endPoint x: 703, endPoint y: 522, distance: 13.3
click at [703, 265] on div at bounding box center [578, 262] width 312 height 3
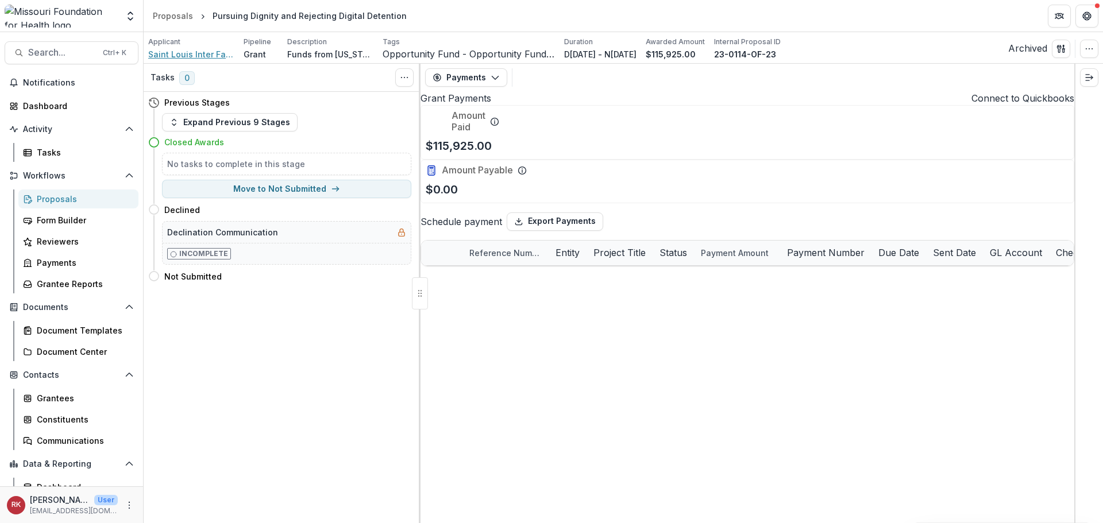
click at [219, 59] on span "Saint Louis Inter Faith Committee on [GEOGRAPHIC_DATA]" at bounding box center [191, 54] width 86 height 12
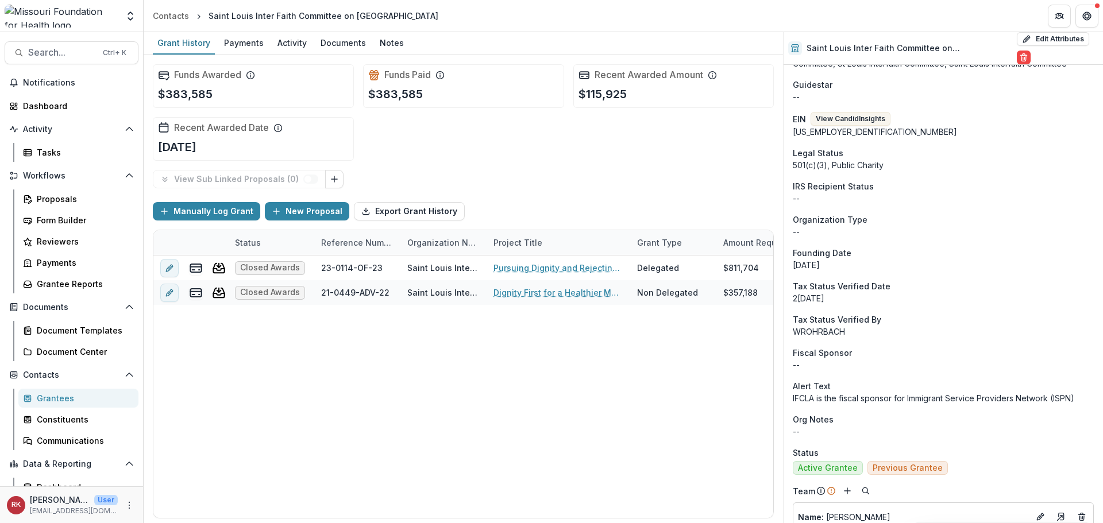
scroll to position [115, 0]
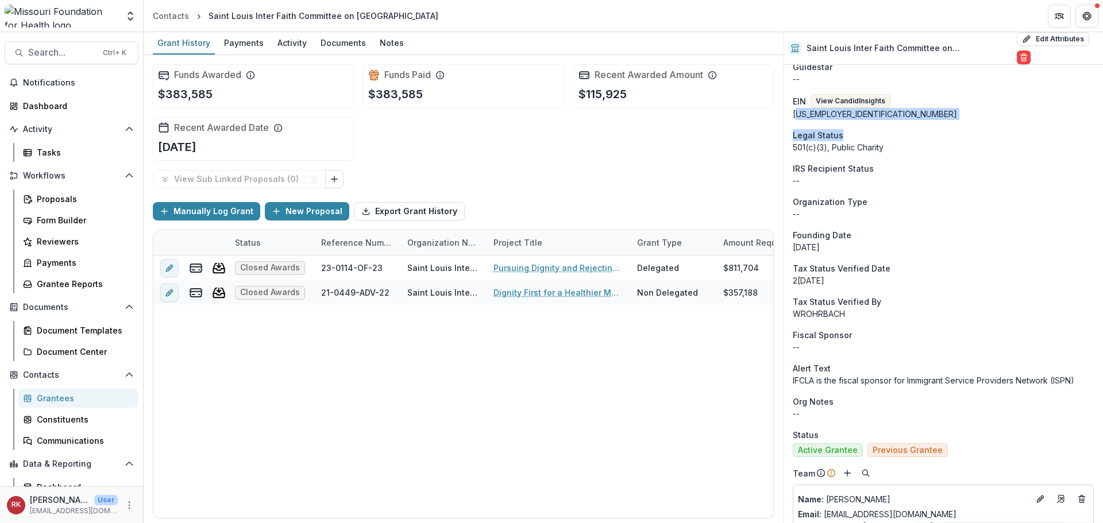
drag, startPoint x: 798, startPoint y: 107, endPoint x: 899, endPoint y: 130, distance: 103.3
click at [850, 229] on div "Founding Date" at bounding box center [943, 235] width 301 height 12
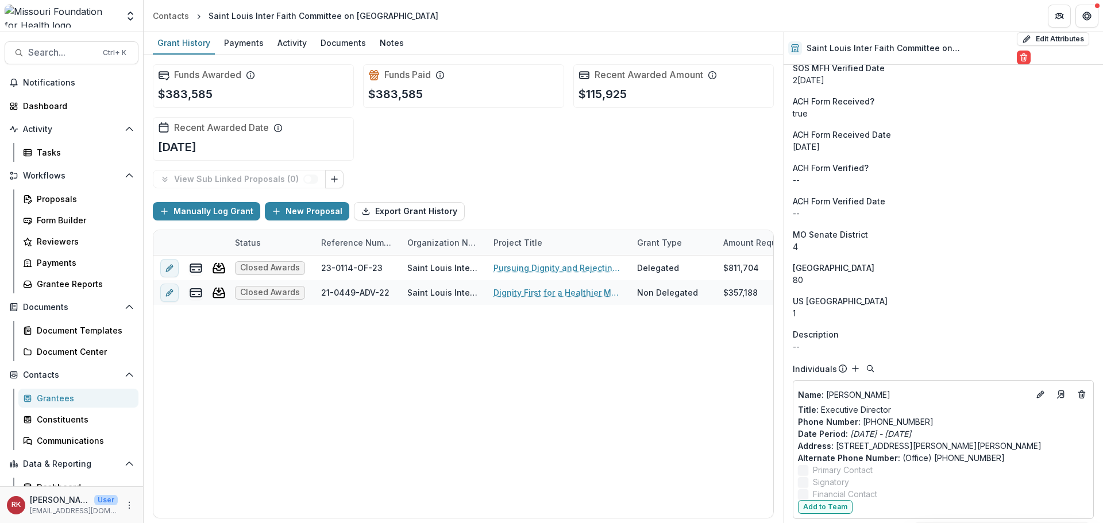
scroll to position [666, 0]
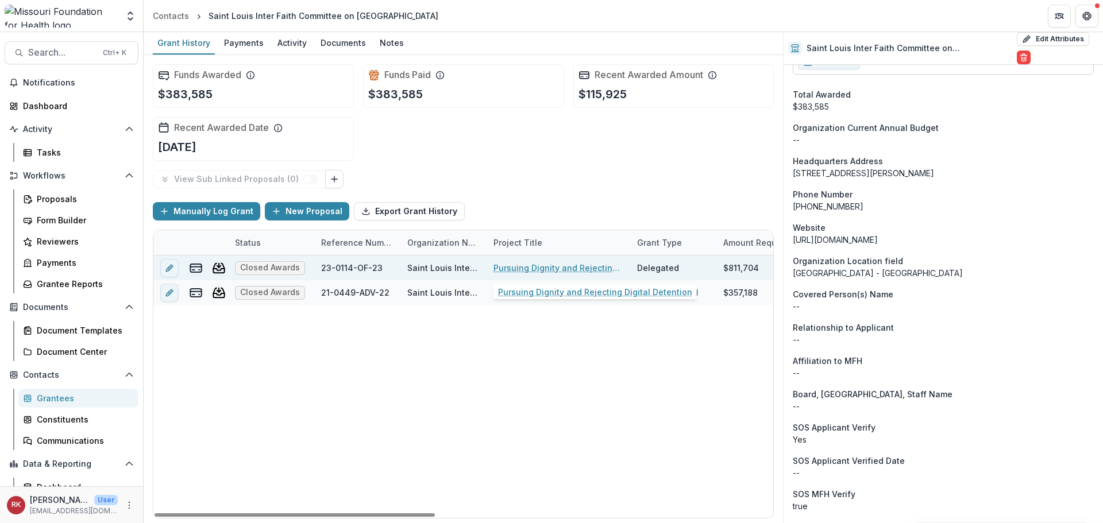
click at [554, 267] on link "Pursuing Dignity and Rejecting Digital Detention" at bounding box center [558, 268] width 130 height 12
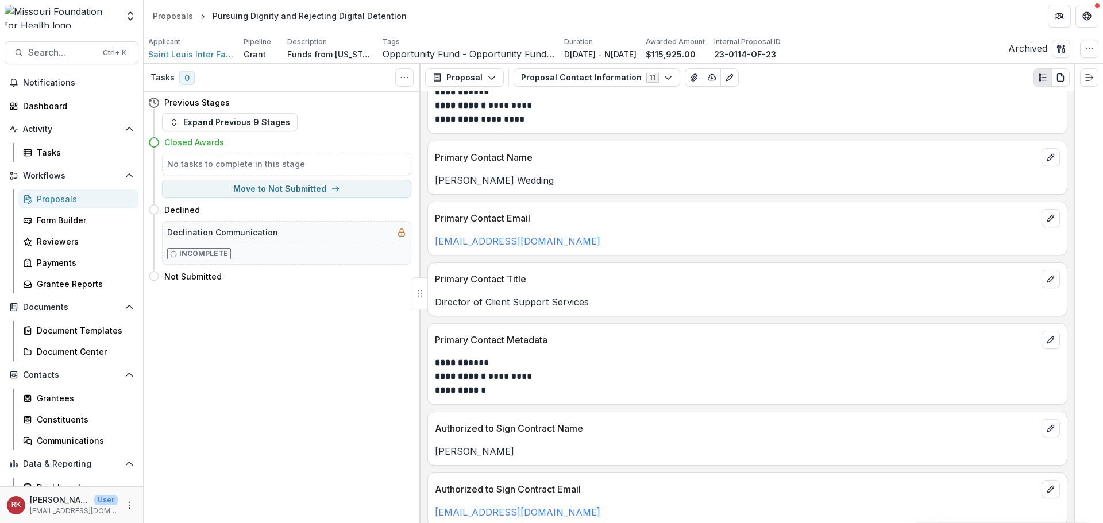
scroll to position [230, 0]
drag, startPoint x: 541, startPoint y: 180, endPoint x: 427, endPoint y: 184, distance: 113.2
click at [427, 184] on div "Primary Contact Name[PERSON_NAME] Wedding" at bounding box center [747, 167] width 640 height 54
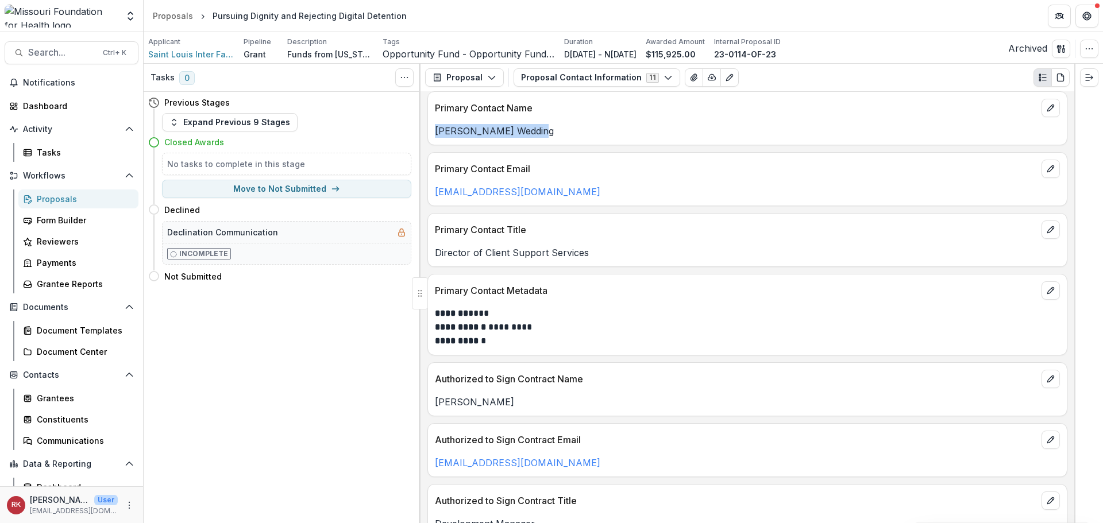
scroll to position [159, 0]
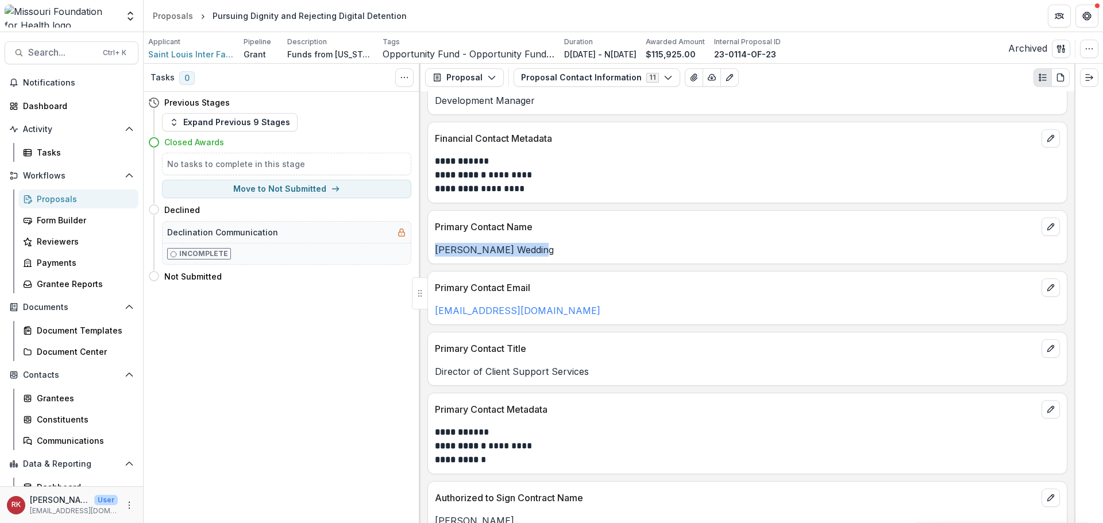
copy p "[PERSON_NAME] Wedding"
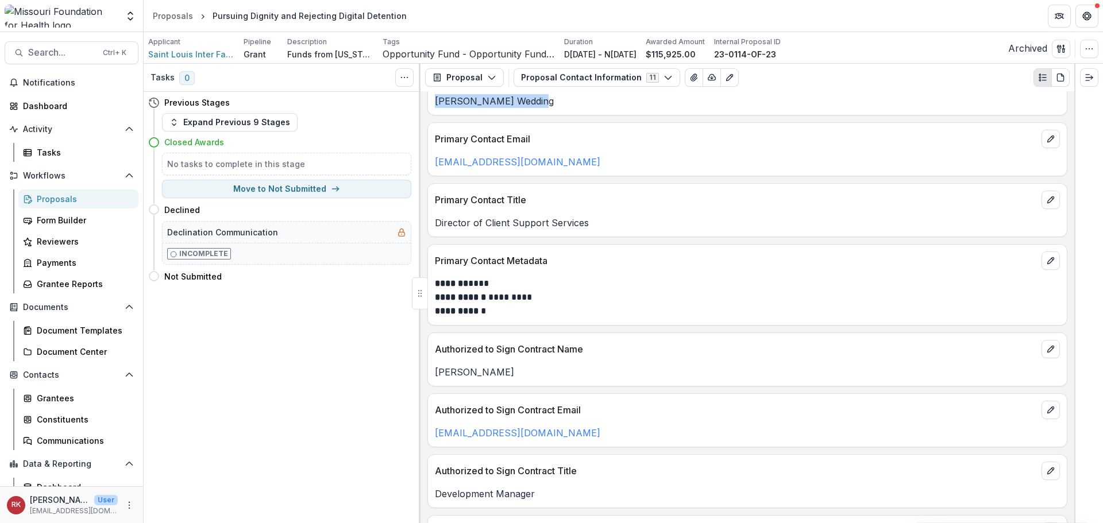
scroll to position [331, 0]
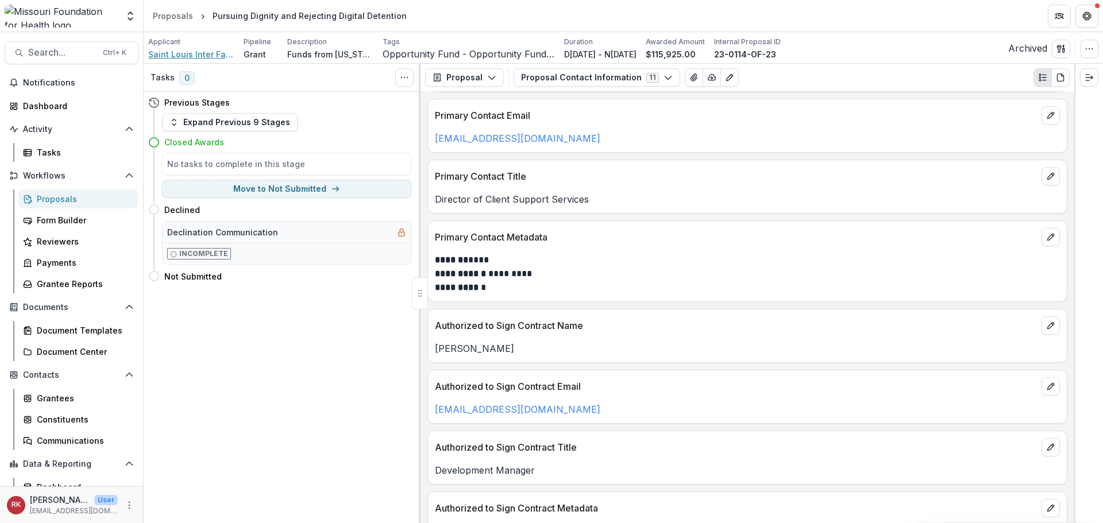
click at [216, 51] on span "Saint Louis Inter Faith Committee on [GEOGRAPHIC_DATA]" at bounding box center [191, 54] width 86 height 12
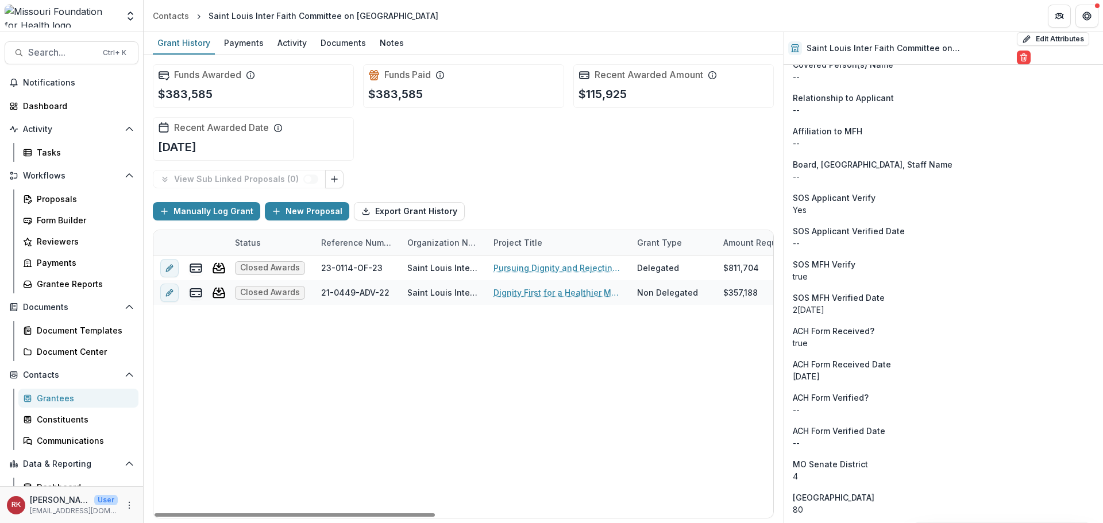
scroll to position [1126, 0]
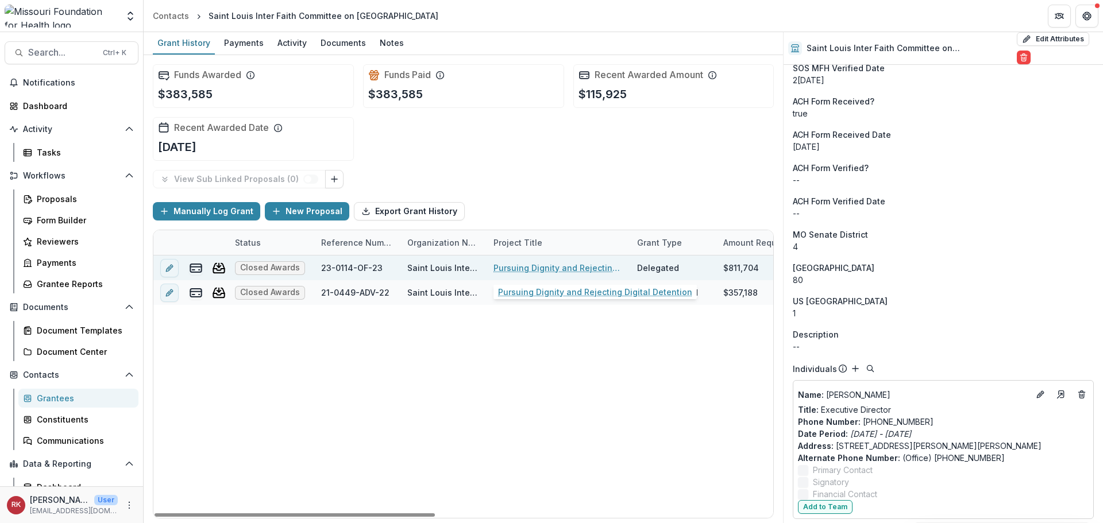
click at [550, 267] on link "Pursuing Dignity and Rejecting Digital Detention" at bounding box center [558, 268] width 130 height 12
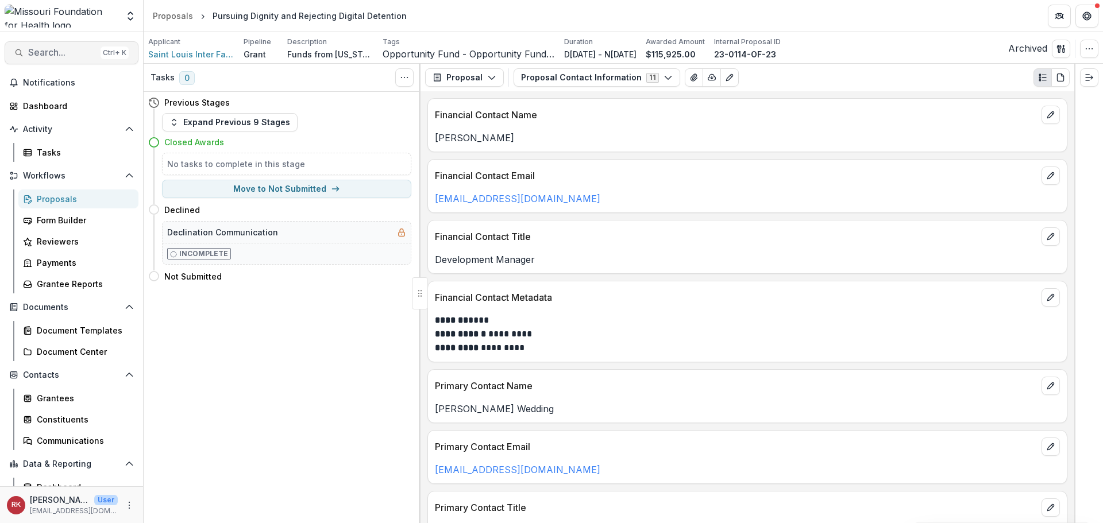
click at [87, 49] on span "Search..." at bounding box center [62, 52] width 68 height 11
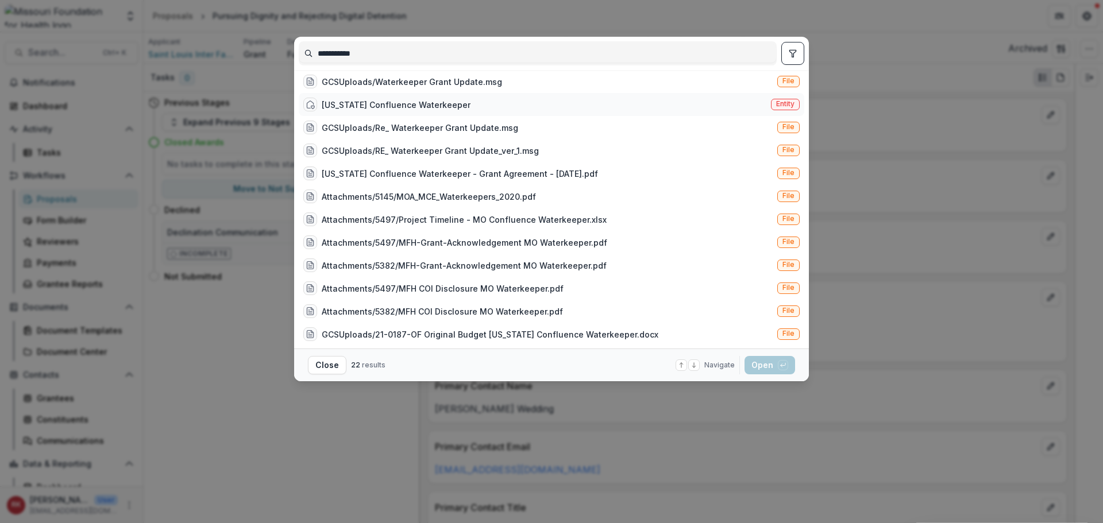
type input "**********"
click at [477, 102] on div "[US_STATE] Confluence Waterkeeper Entity" at bounding box center [552, 104] width 506 height 23
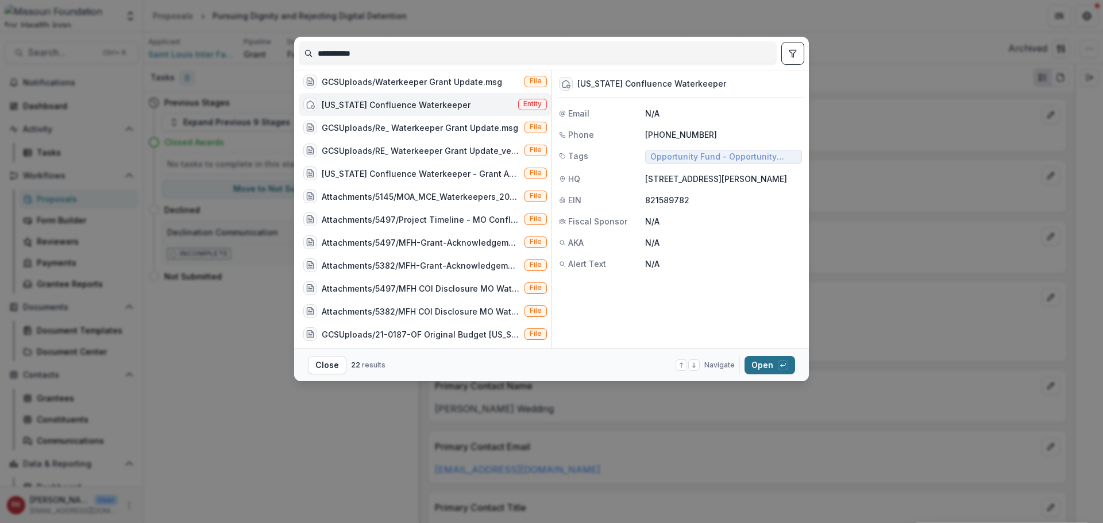
click at [765, 370] on button "Open with enter key" at bounding box center [770, 365] width 51 height 18
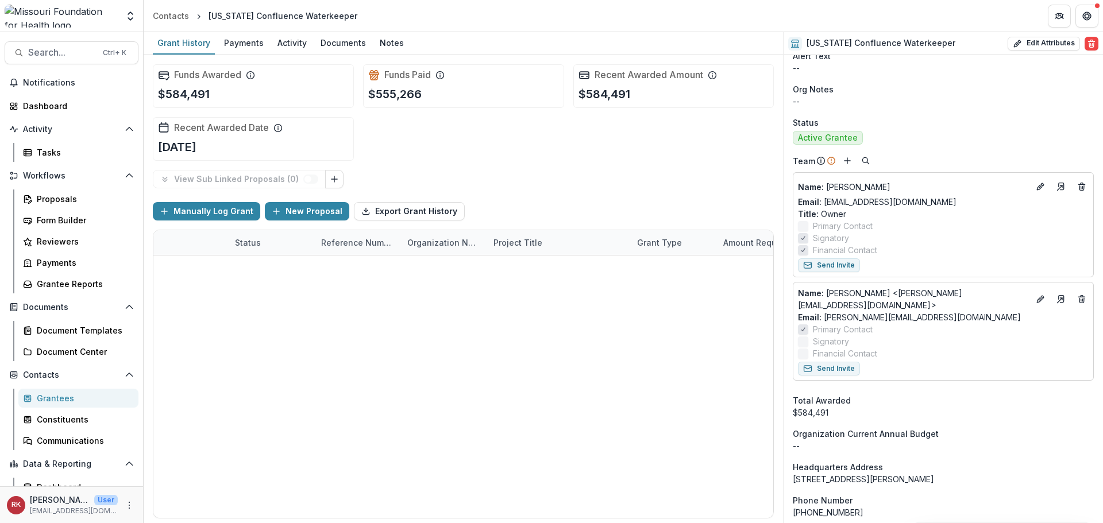
scroll to position [402, 0]
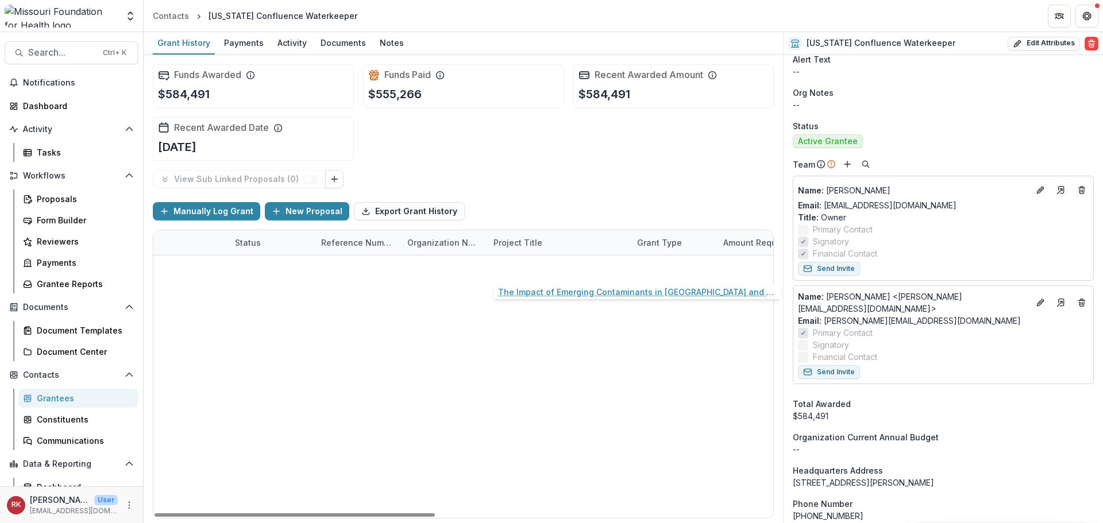
click at [524, 265] on link "The Impact of Emerging Contaminants in [GEOGRAPHIC_DATA] and County Drinking Wa…" at bounding box center [558, 268] width 130 height 12
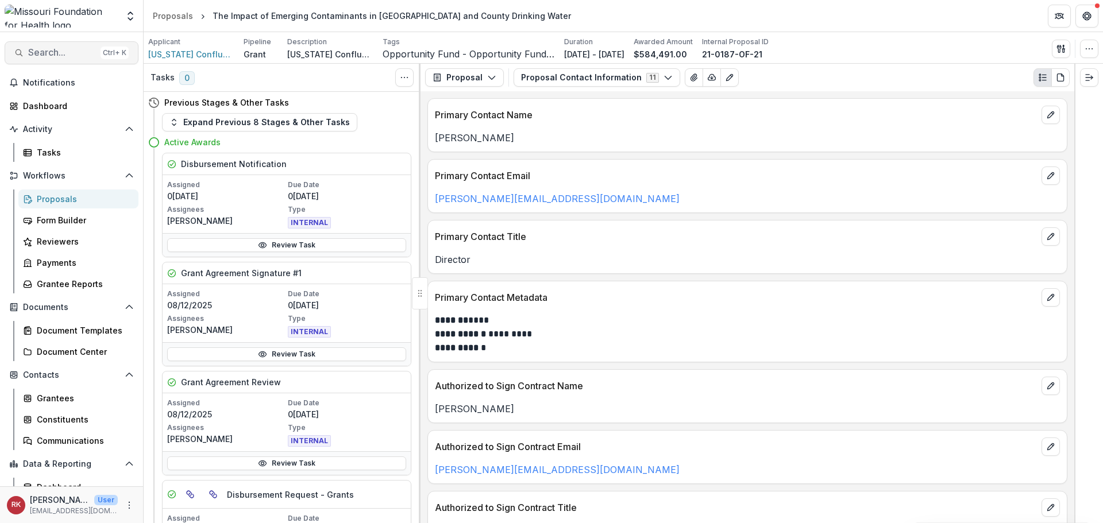
click at [80, 61] on button "Search... Ctrl + K" at bounding box center [72, 52] width 134 height 23
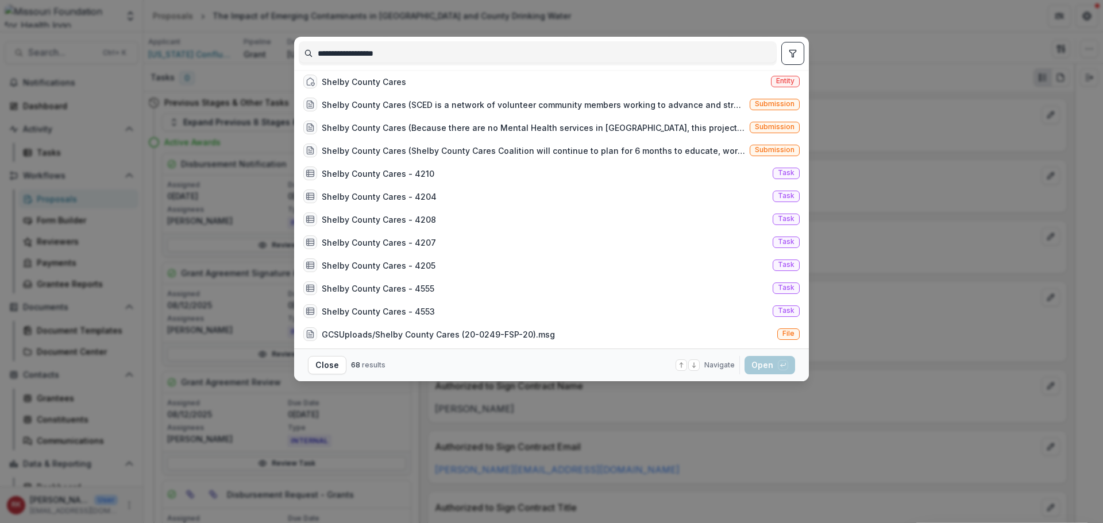
type input "**********"
click at [387, 82] on div "Shelby County Cares" at bounding box center [364, 82] width 84 height 12
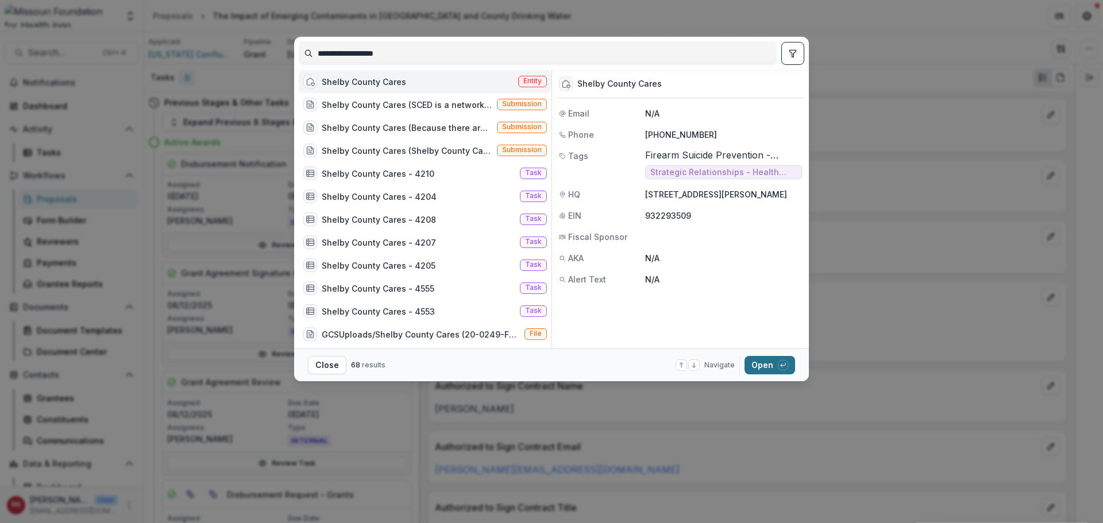
click at [755, 364] on button "Open with enter key" at bounding box center [770, 365] width 51 height 18
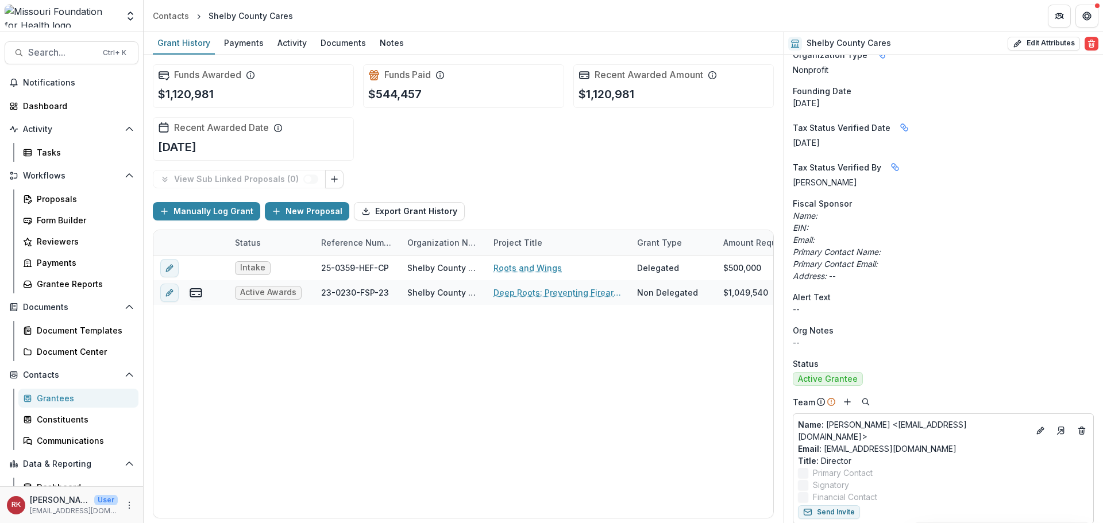
scroll to position [300, 0]
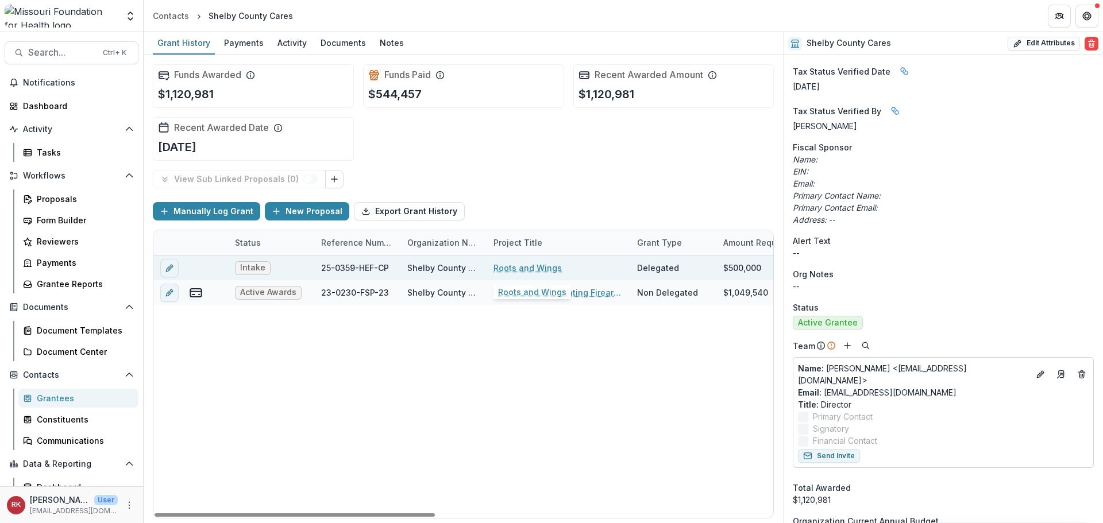
click at [523, 269] on link "Roots and Wings" at bounding box center [527, 268] width 68 height 12
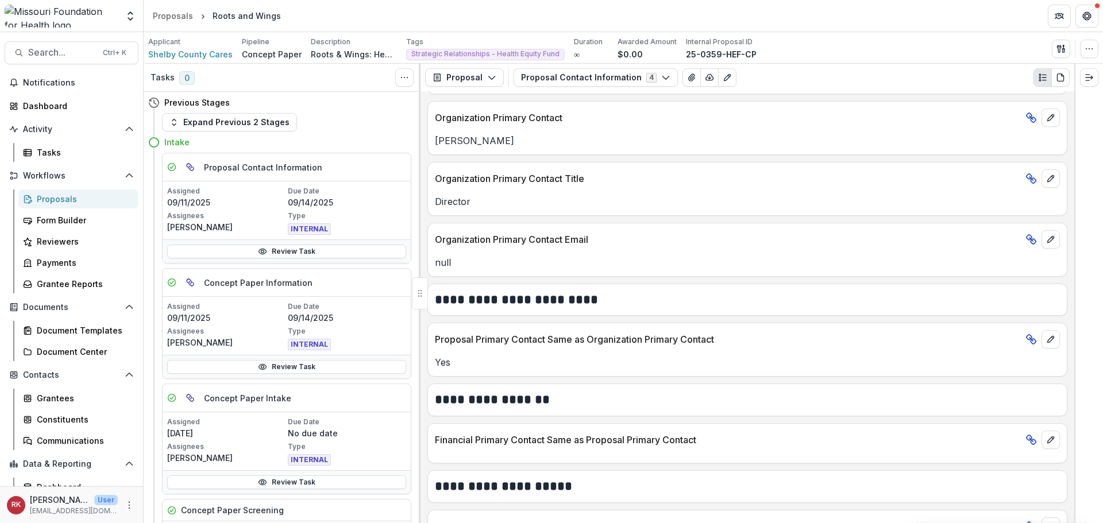
scroll to position [279, 0]
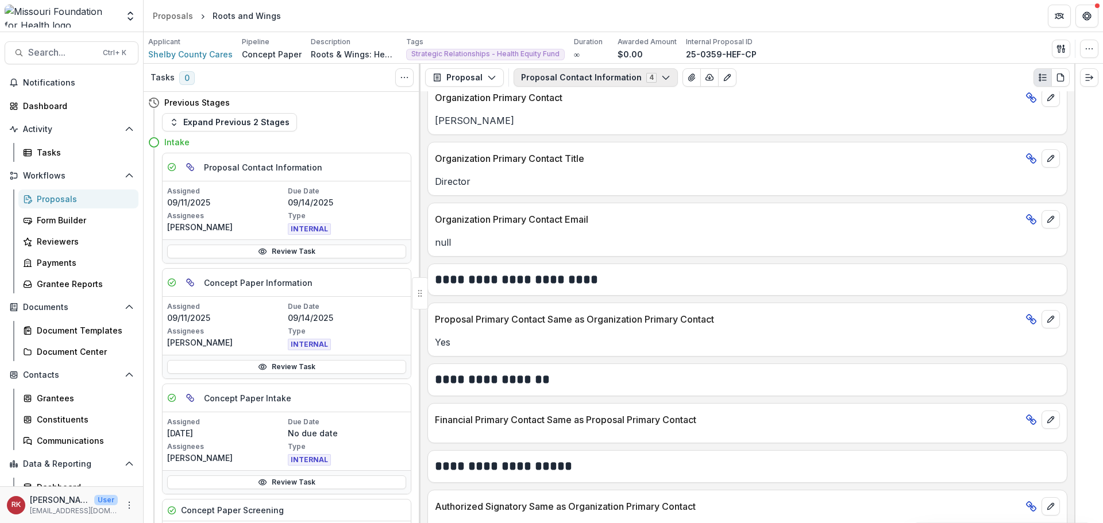
click at [580, 78] on button "Proposal Contact Information 4" at bounding box center [596, 77] width 164 height 18
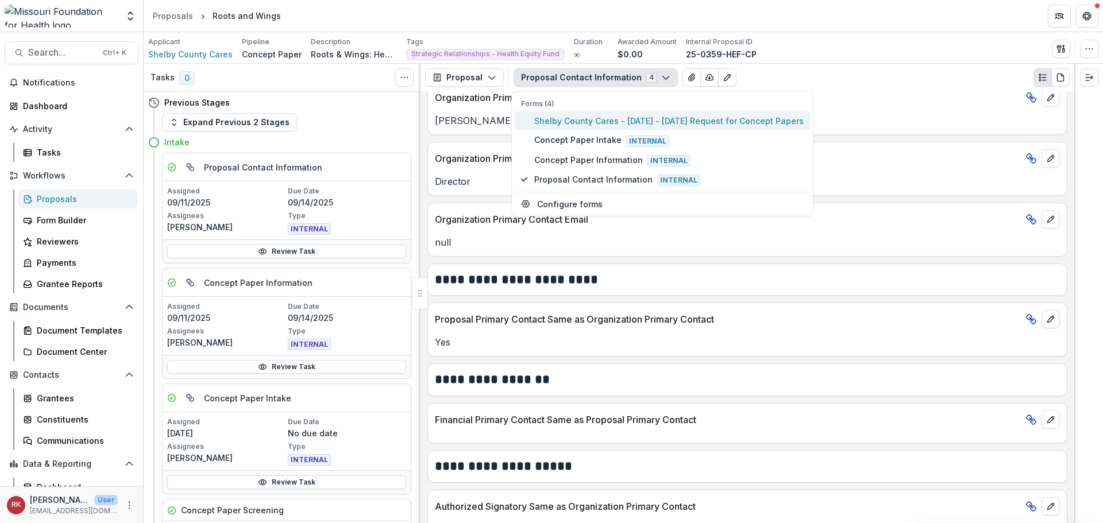
click at [575, 123] on span "Shelby County Cares - [DATE] - [DATE] Request for Concept Papers" at bounding box center [668, 121] width 269 height 12
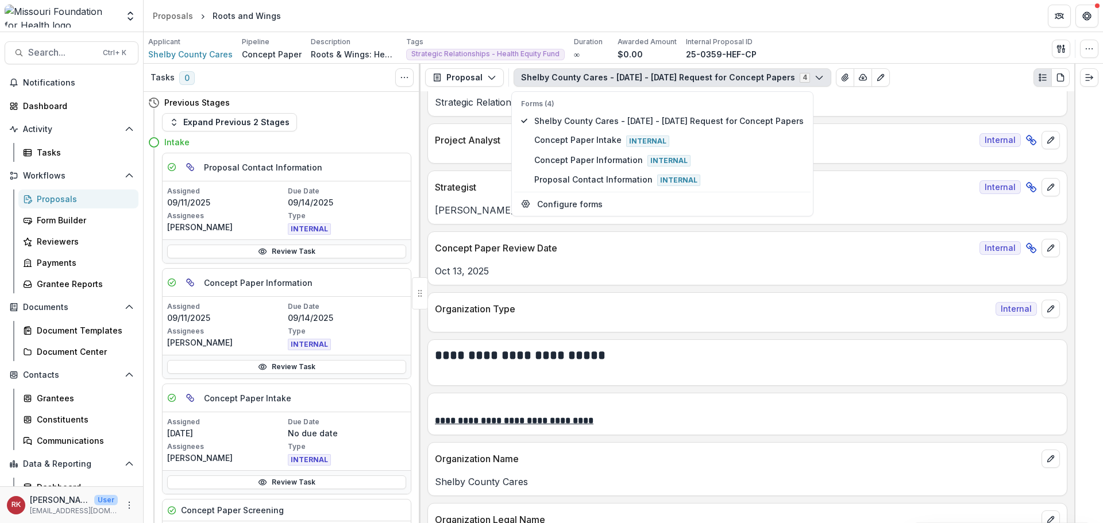
click at [486, 151] on div at bounding box center [747, 152] width 639 height 7
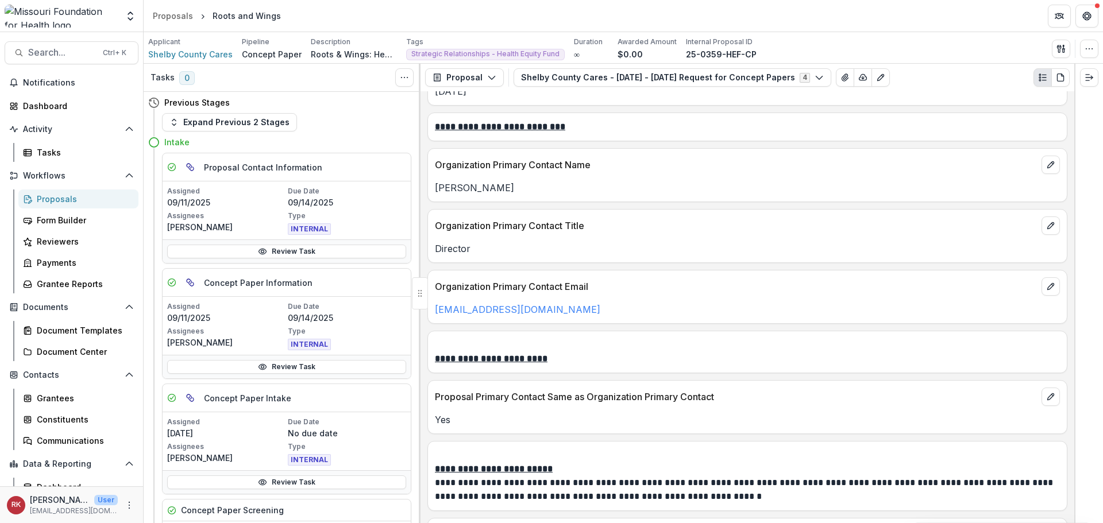
scroll to position [1551, 0]
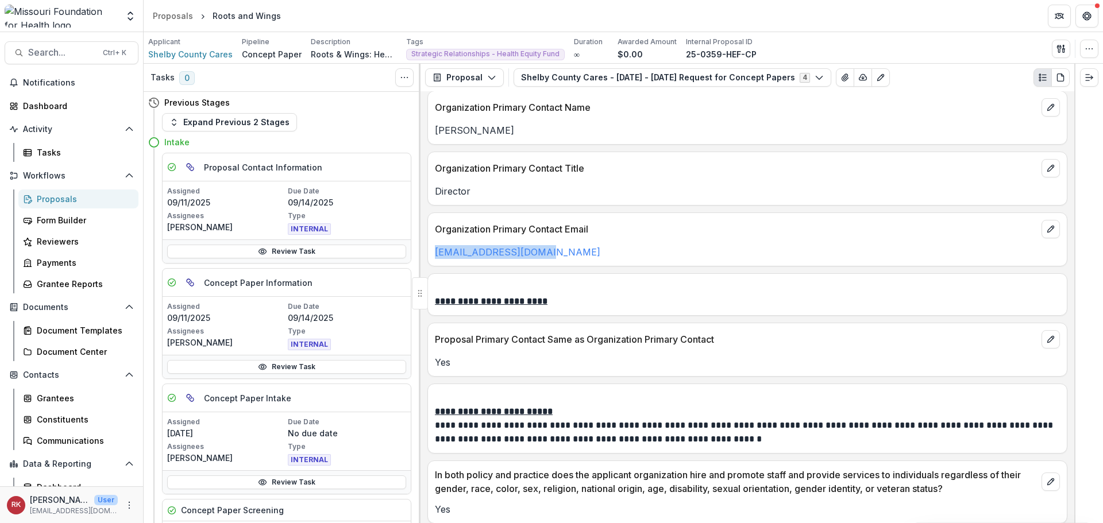
drag, startPoint x: 573, startPoint y: 259, endPoint x: 426, endPoint y: 254, distance: 147.2
click at [426, 254] on div "**********" at bounding box center [748, 307] width 654 height 432
copy link "[EMAIL_ADDRESS][DOMAIN_NAME]"
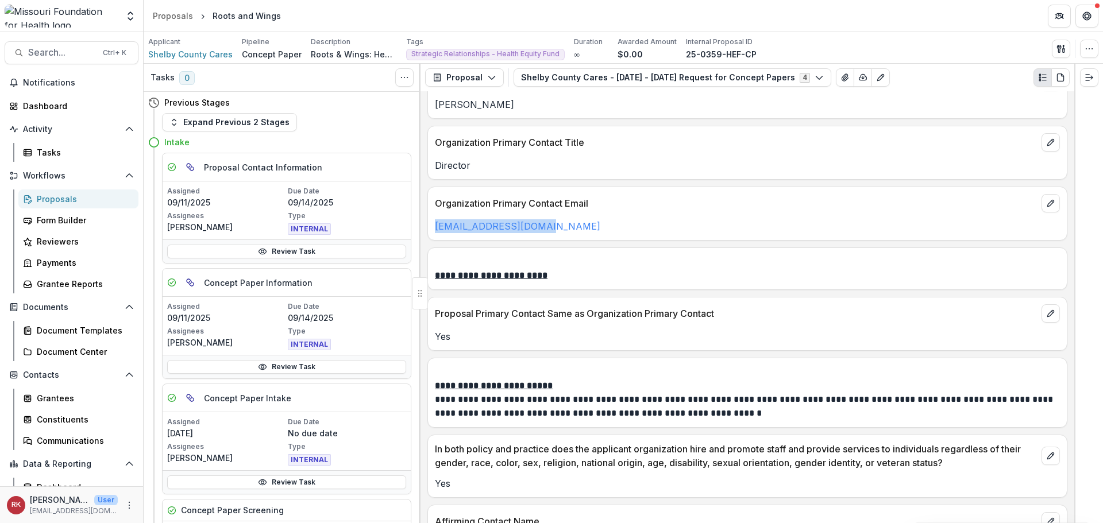
scroll to position [1494, 0]
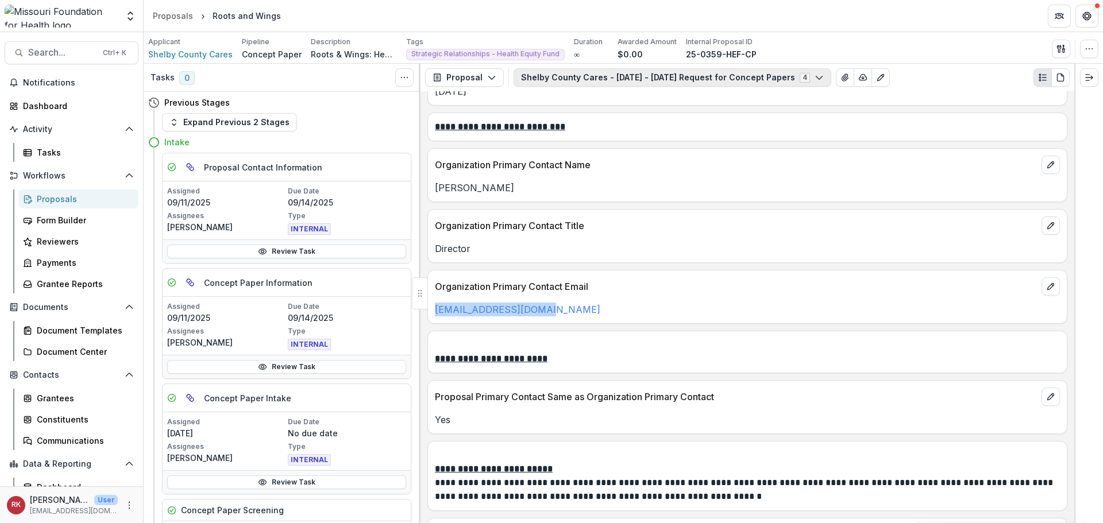
click at [576, 75] on button "Shelby County Cares - [DATE] - [DATE] Request for Concept Papers 4" at bounding box center [673, 77] width 318 height 18
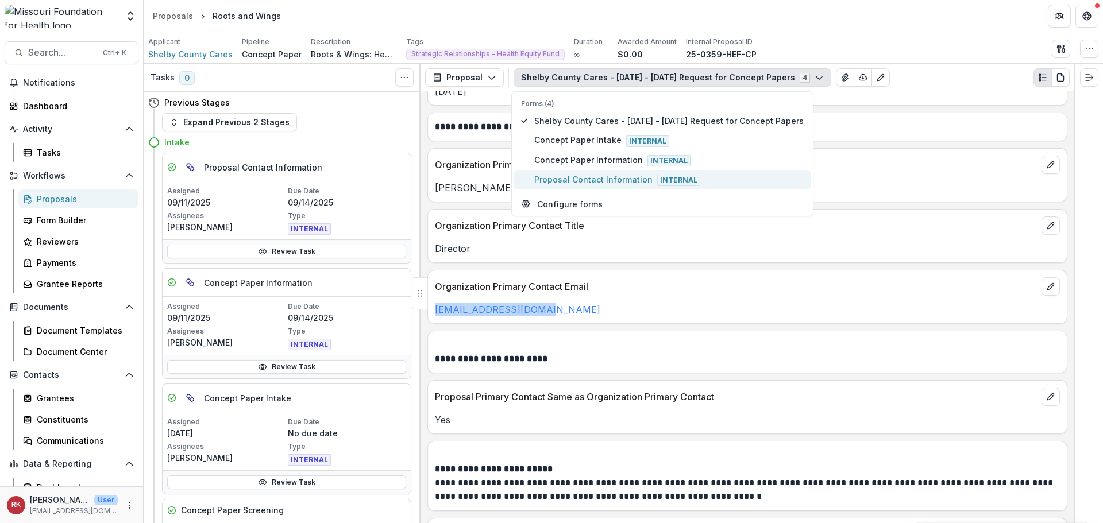
click at [554, 182] on span "Proposal Contact Information Internal" at bounding box center [668, 179] width 269 height 13
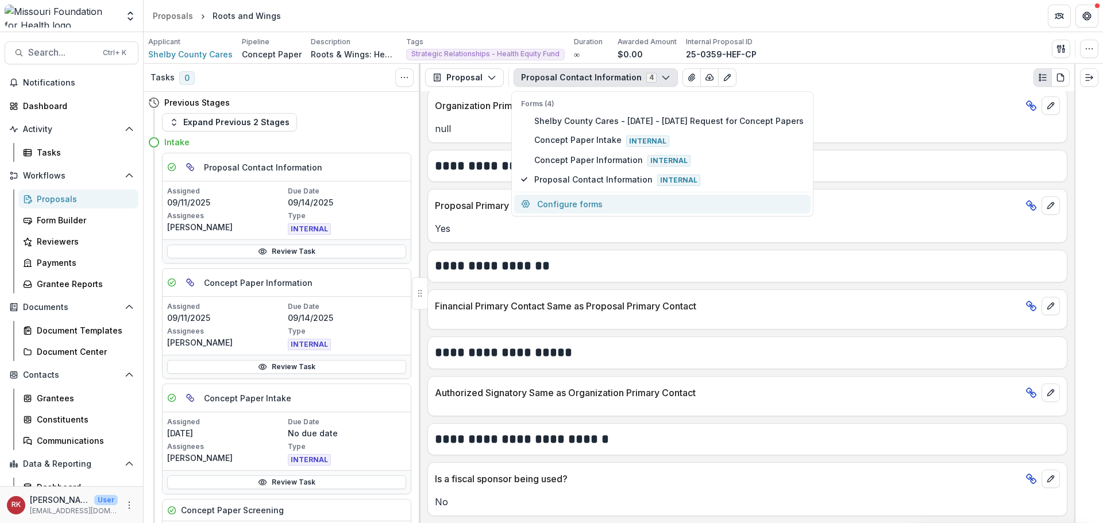
scroll to position [323, 0]
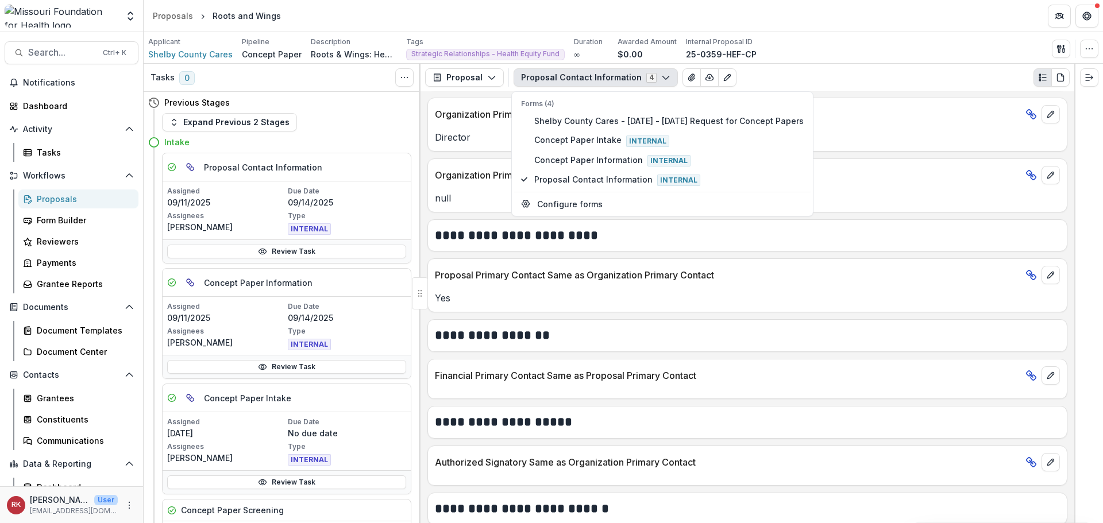
click at [522, 320] on div "**********" at bounding box center [747, 335] width 640 height 33
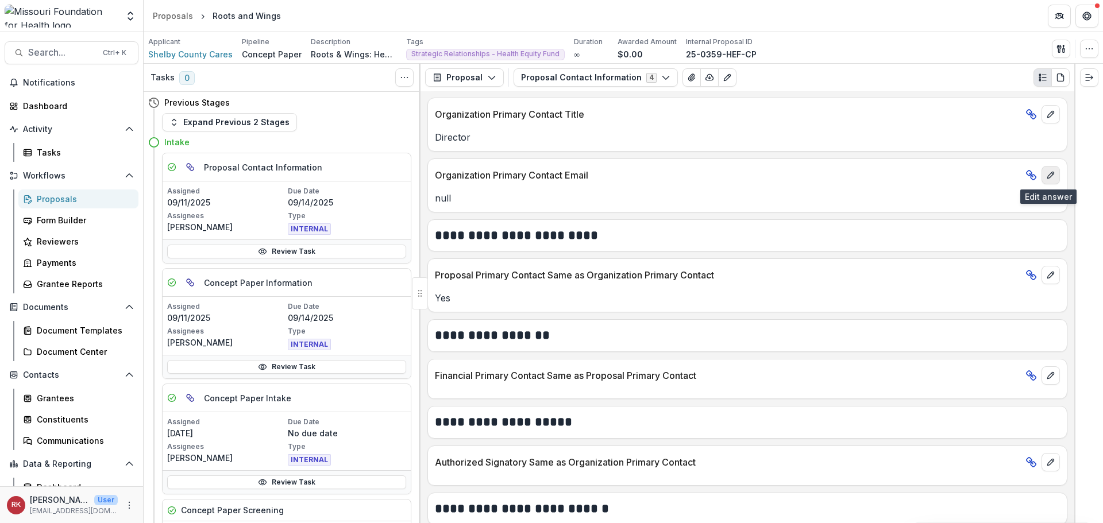
click at [1051, 173] on icon "edit" at bounding box center [1050, 175] width 9 height 9
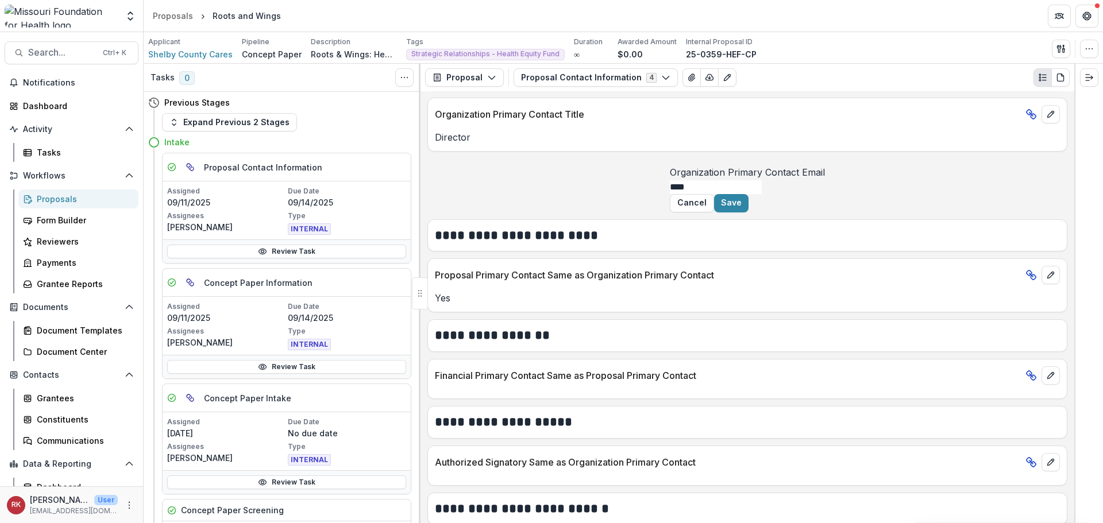
drag, startPoint x: 624, startPoint y: 209, endPoint x: 479, endPoint y: 203, distance: 145.4
click at [670, 194] on div "Organization Primary Contact Email ****" at bounding box center [747, 179] width 155 height 29
paste input "**********"
type input "**********"
click at [749, 213] on button "Save" at bounding box center [731, 203] width 34 height 18
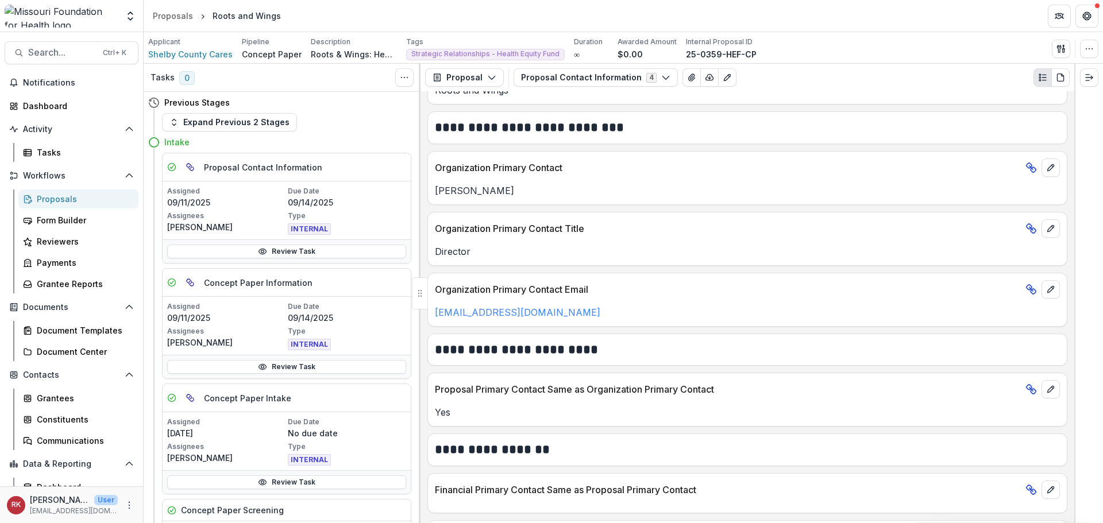
scroll to position [0, 0]
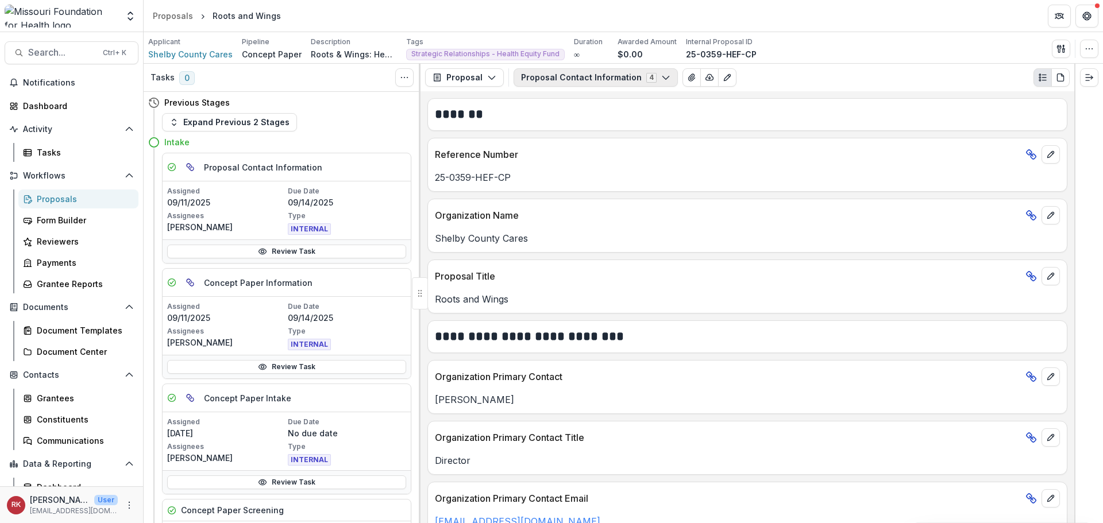
click at [588, 82] on button "Proposal Contact Information 4" at bounding box center [596, 77] width 164 height 18
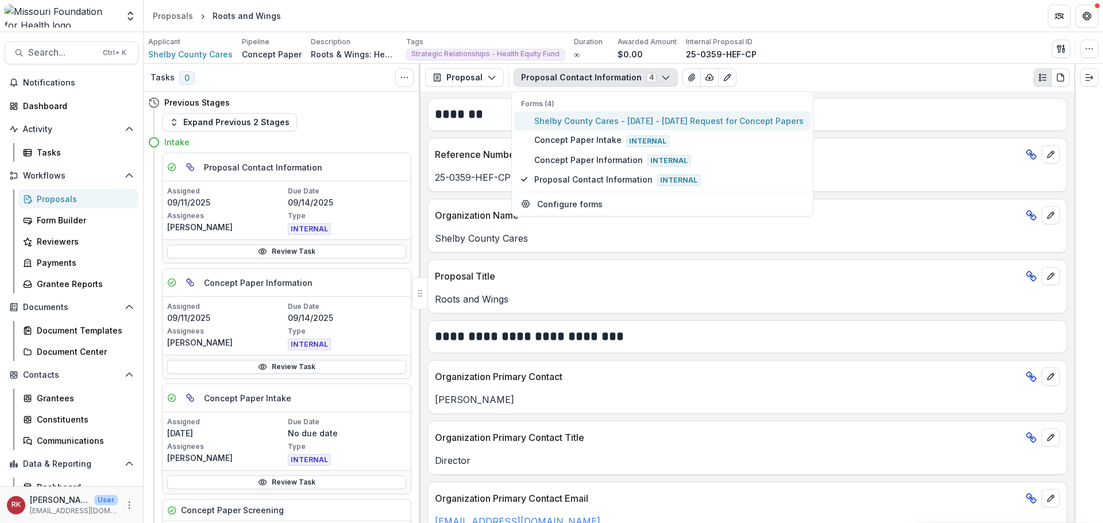
click at [577, 113] on button "Shelby County Cares - [DATE] - [DATE] Request for Concept Papers" at bounding box center [662, 120] width 296 height 19
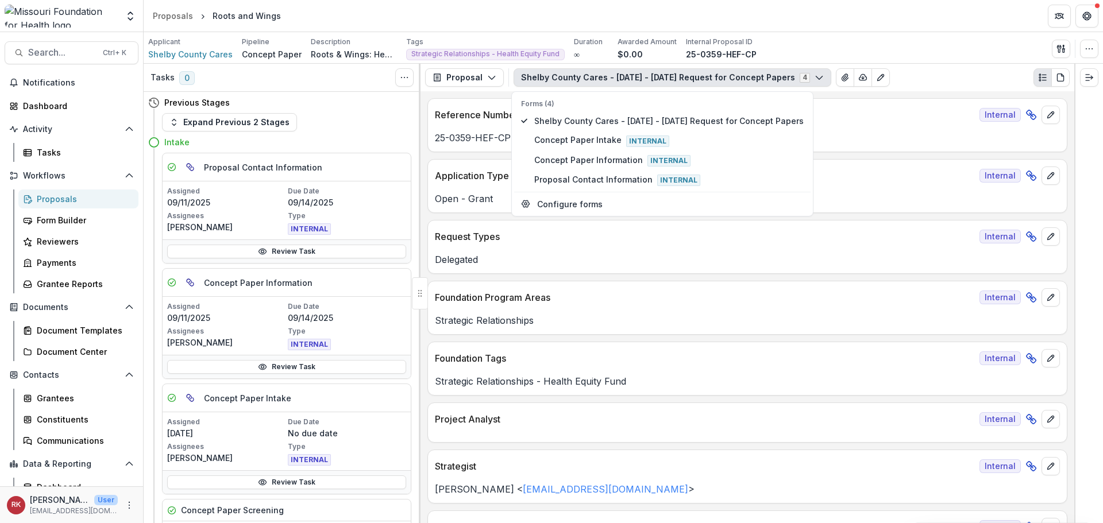
click at [489, 138] on p "25-0359-HEF-CP" at bounding box center [747, 138] width 625 height 14
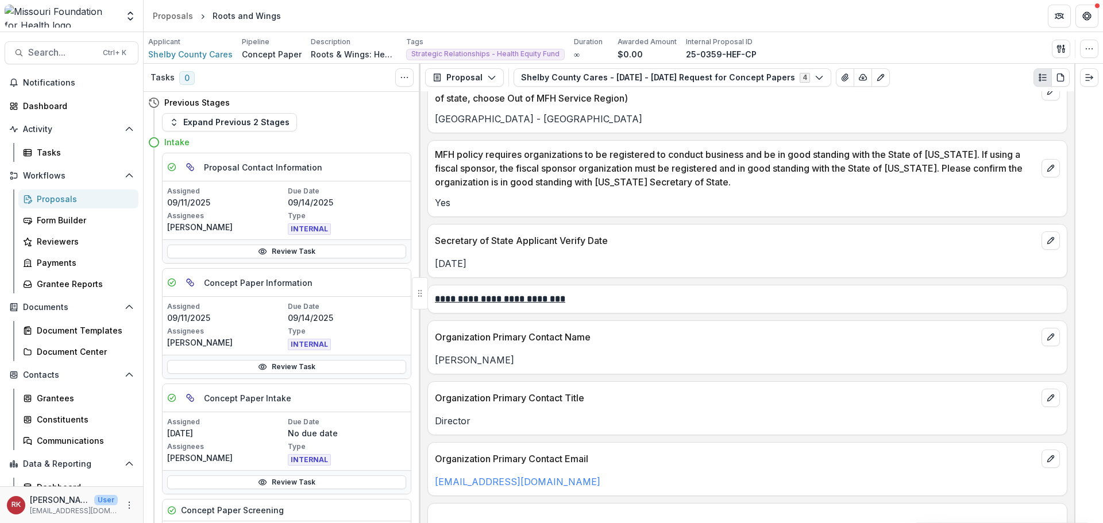
scroll to position [1264, 0]
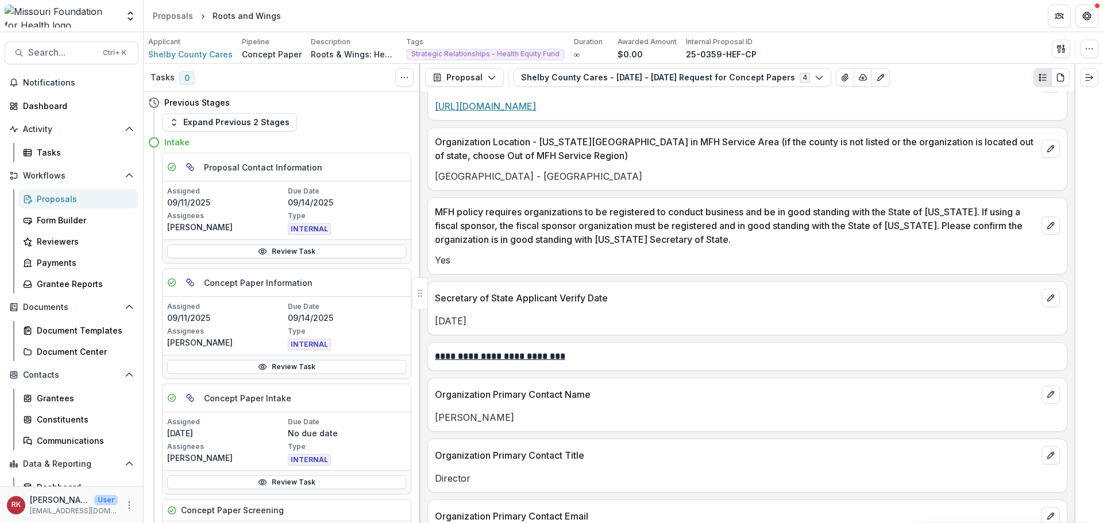
click at [536, 109] on link "[URL][DOMAIN_NAME]" at bounding box center [485, 106] width 101 height 11
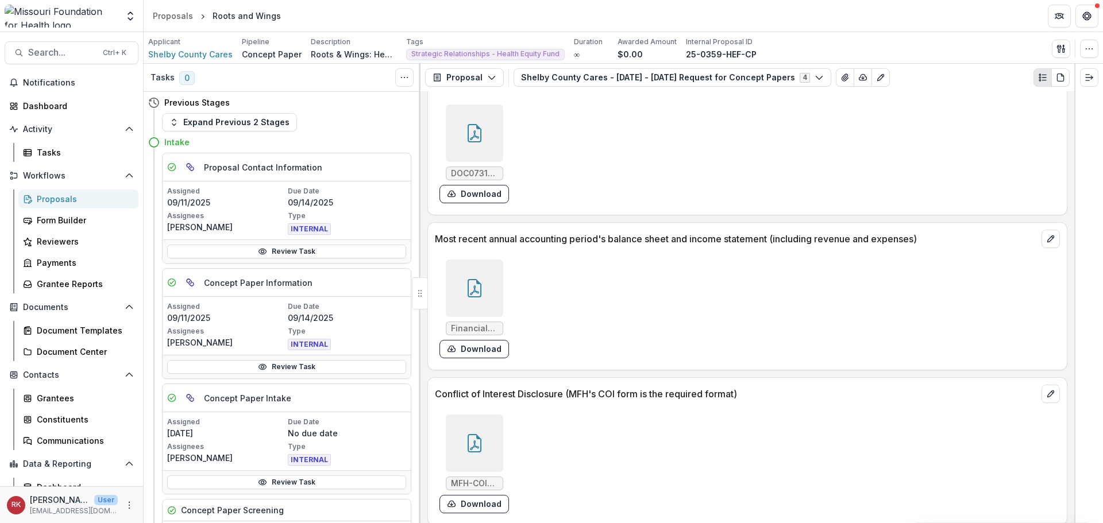
scroll to position [3468, 0]
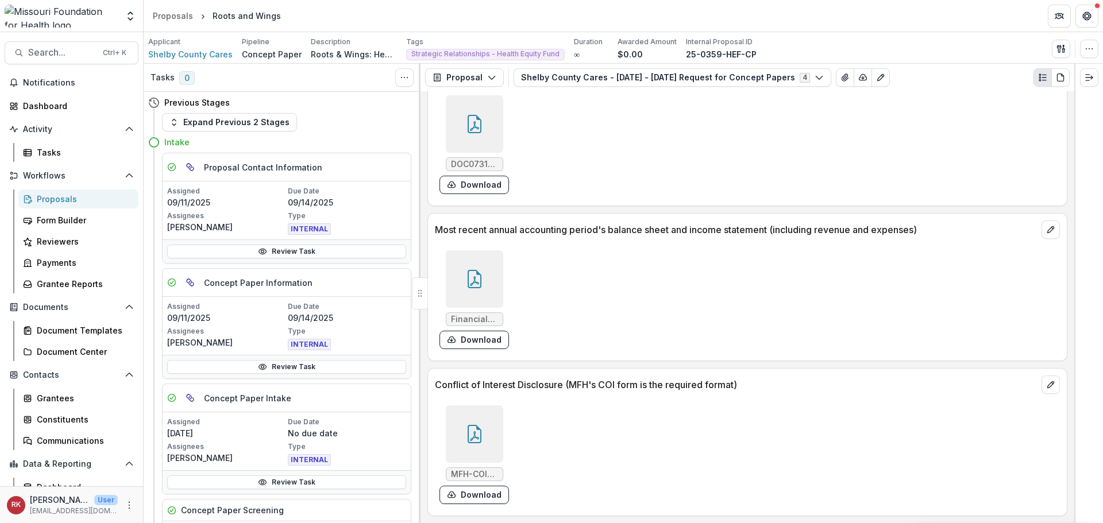
click at [468, 434] on icon at bounding box center [475, 434] width 14 height 18
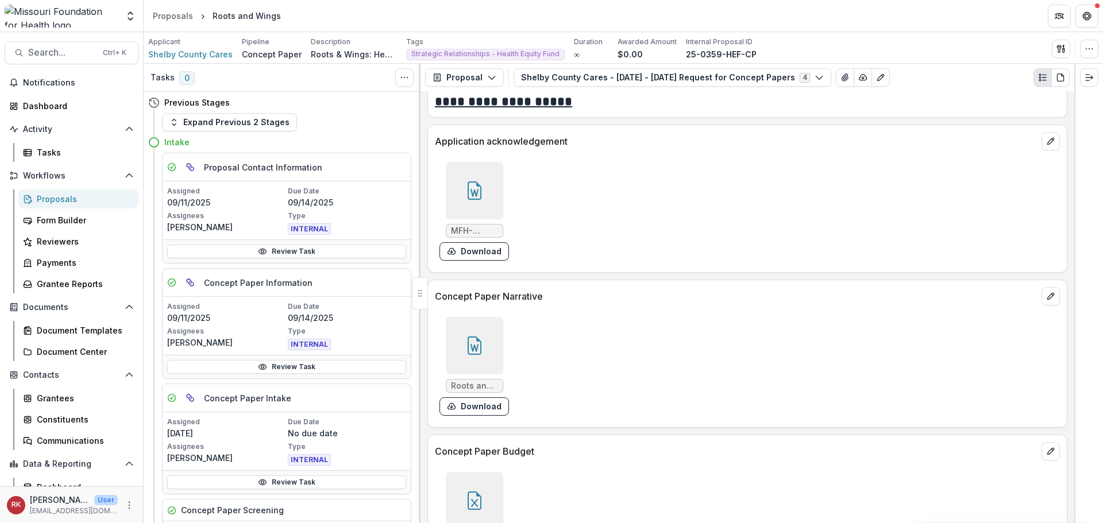
scroll to position [2893, 0]
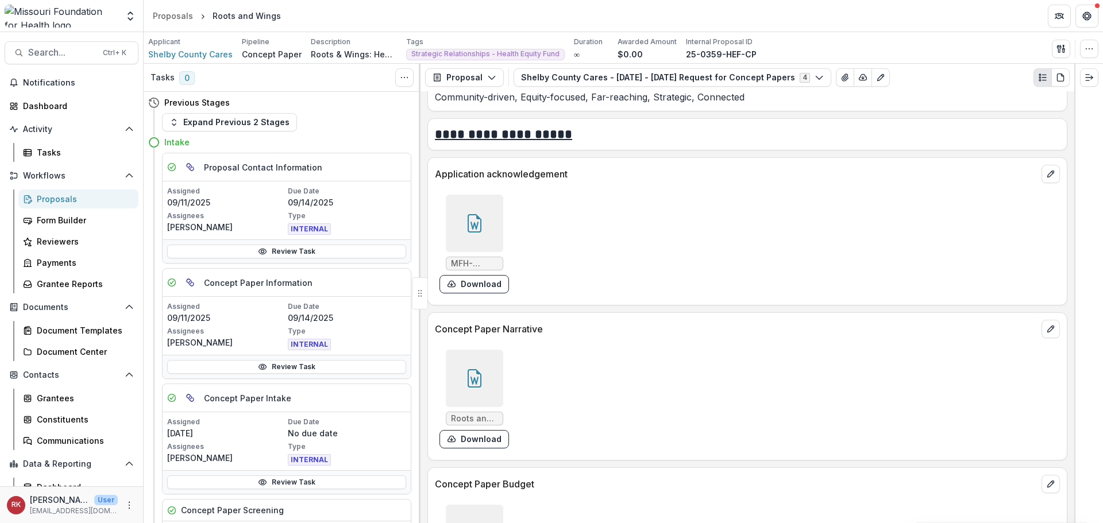
click at [461, 215] on div at bounding box center [474, 223] width 57 height 57
